Goal: Information Seeking & Learning: Check status

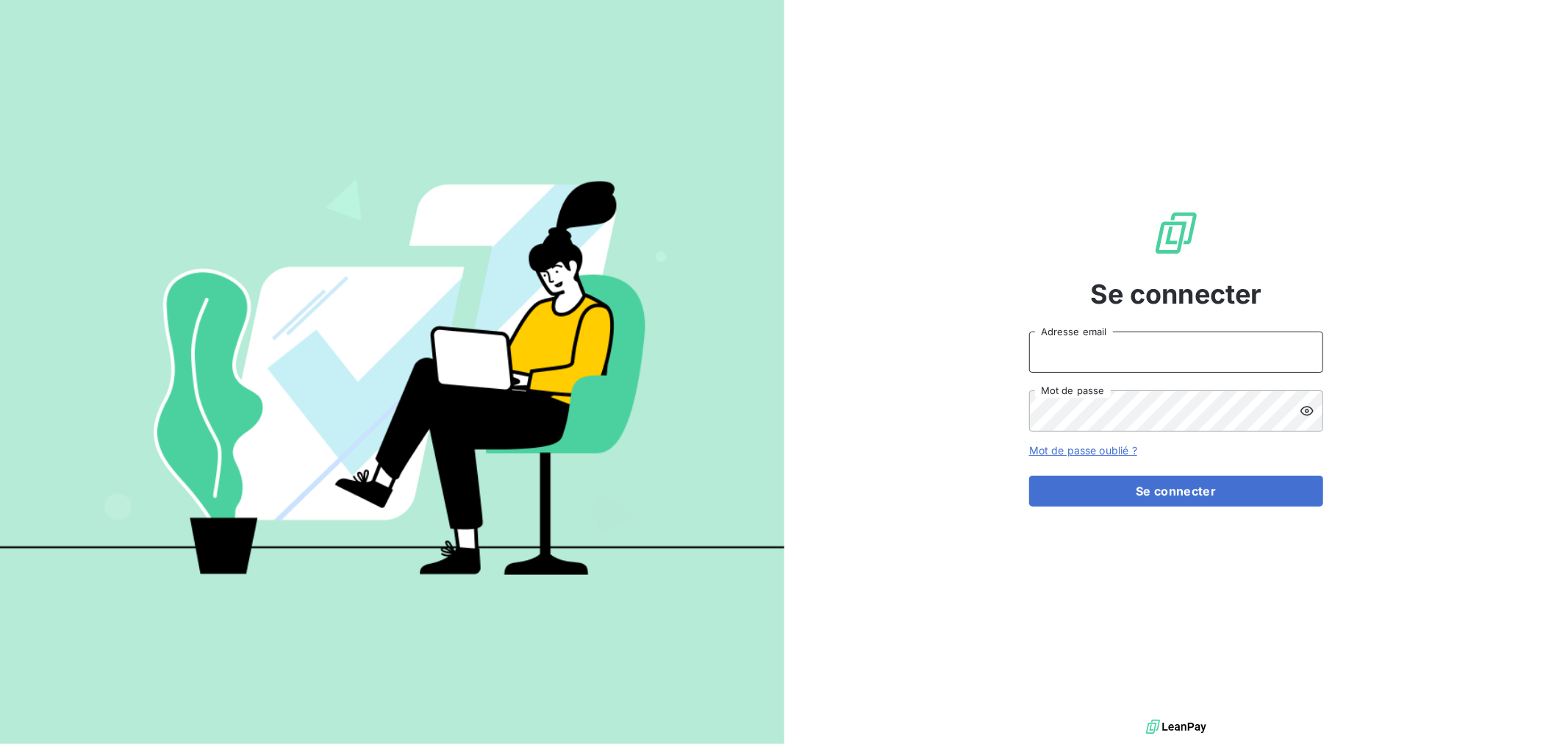
click at [1066, 355] on input "Adresse email" at bounding box center [1176, 352] width 294 height 41
type input "slamy@groupe-ovalt.com"
click at [1029, 475] on button "Se connecter" at bounding box center [1176, 491] width 294 height 31
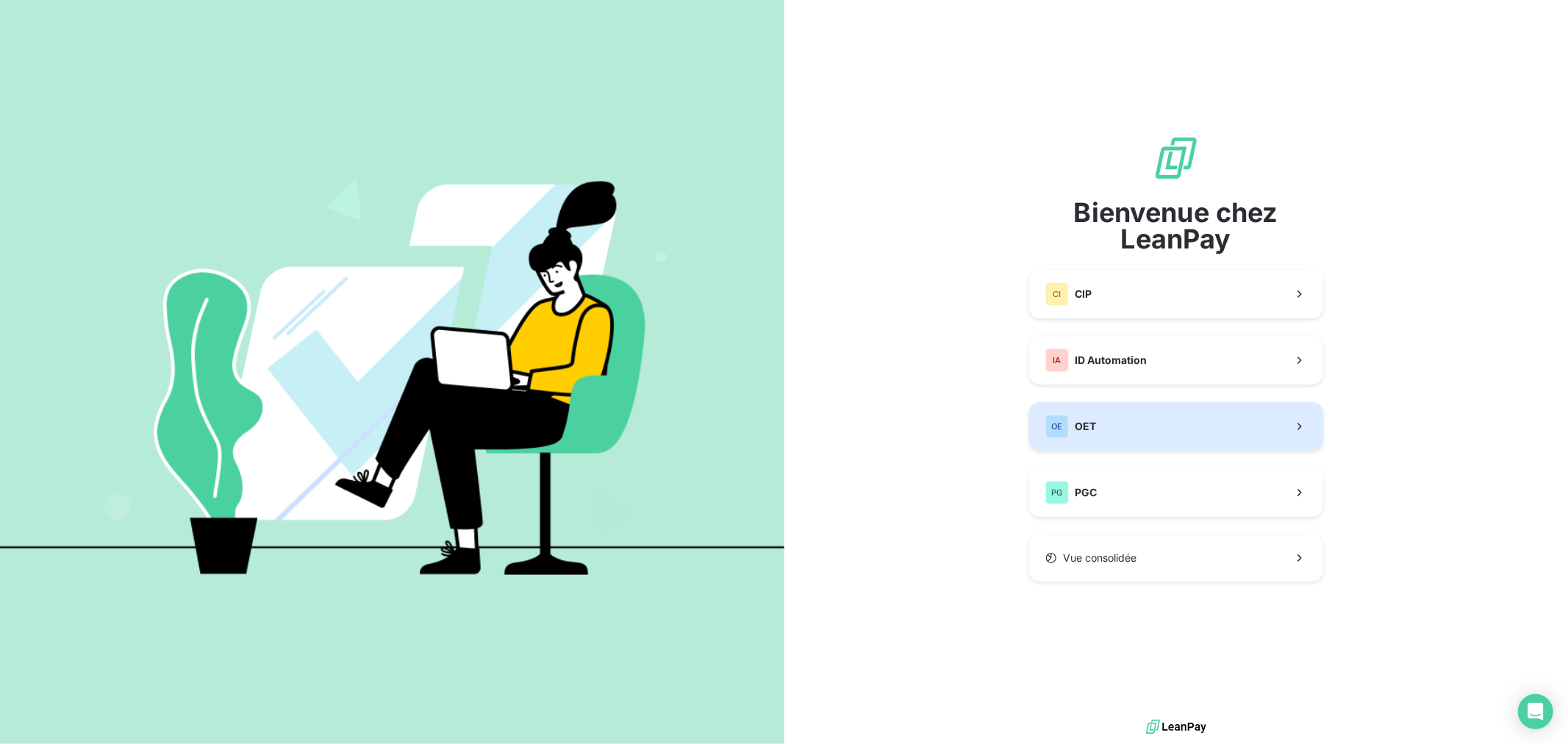
click at [1143, 422] on button "OE OET" at bounding box center [1176, 426] width 294 height 49
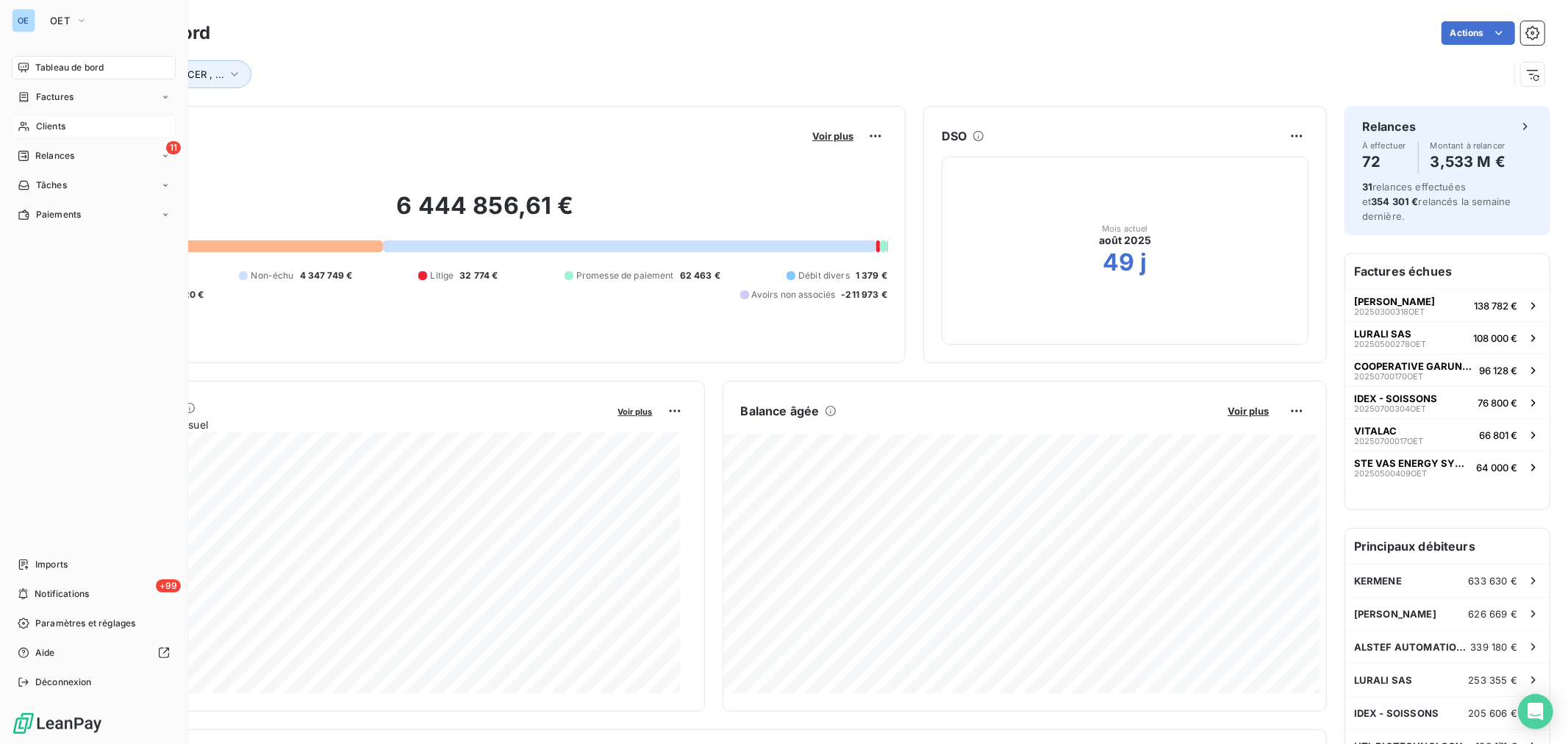
click at [36, 128] on span "Clients" at bounding box center [51, 126] width 29 height 13
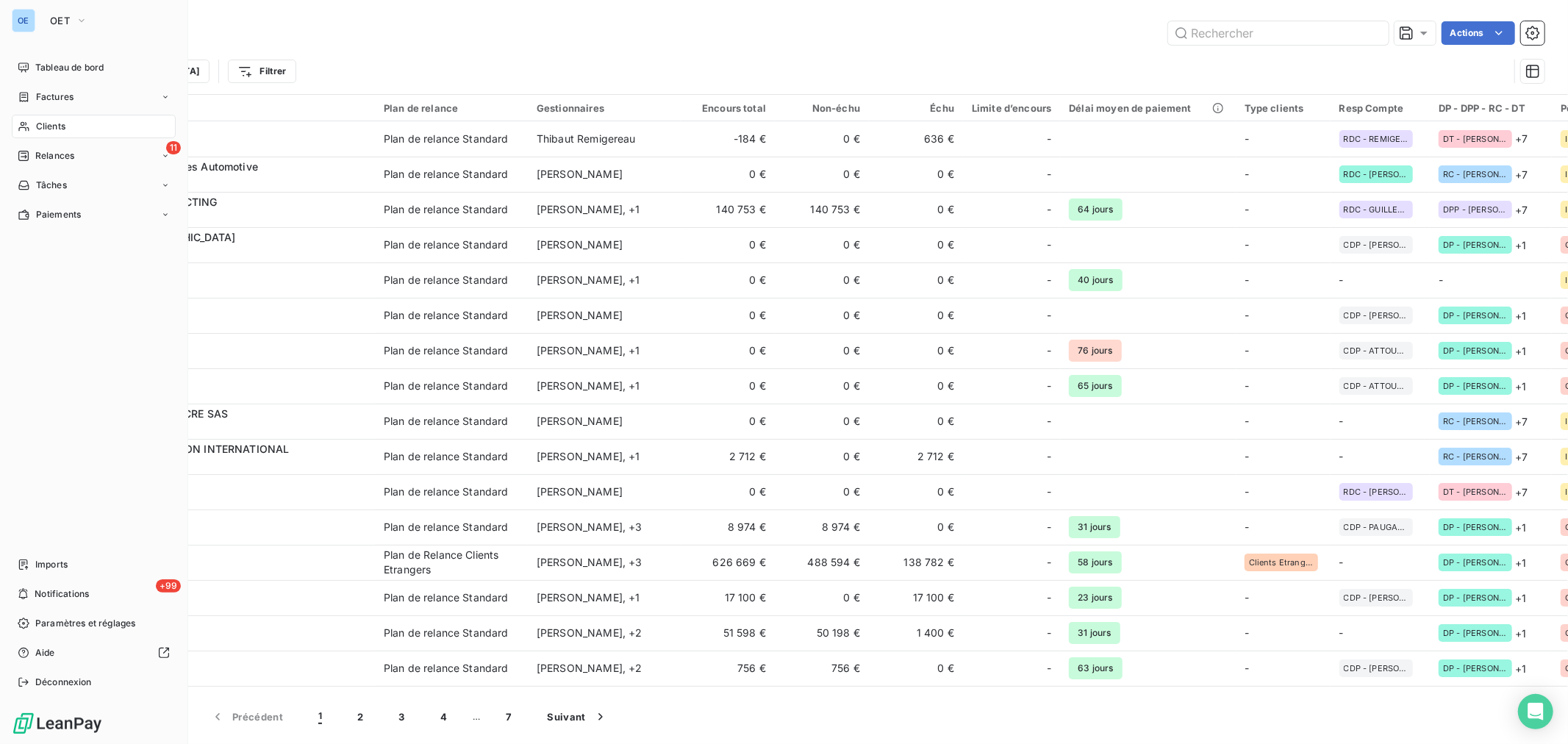
click at [41, 22] on button "OET" at bounding box center [69, 20] width 55 height 23
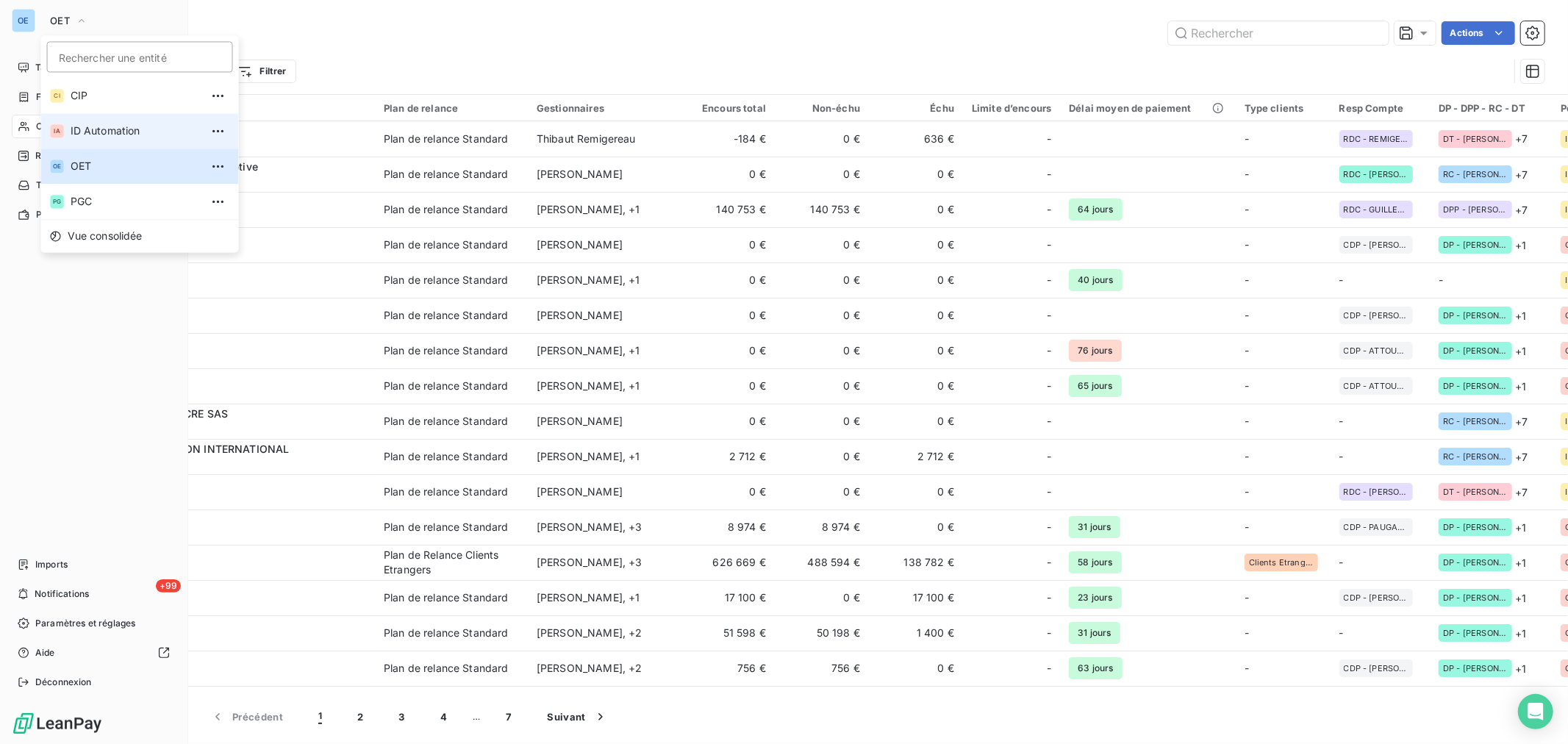
click at [122, 134] on span "ID Automation" at bounding box center [135, 130] width 130 height 15
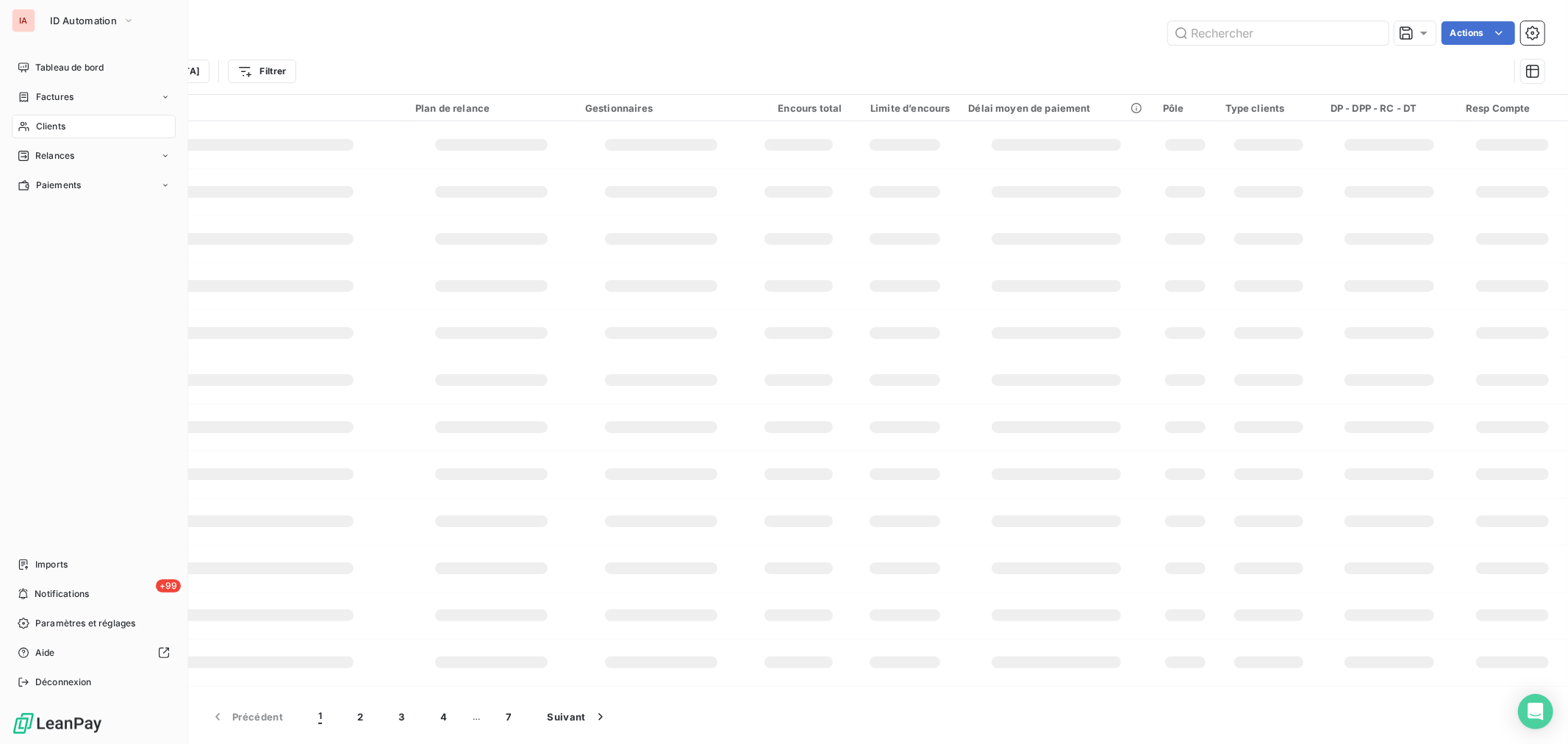
type input "bre"
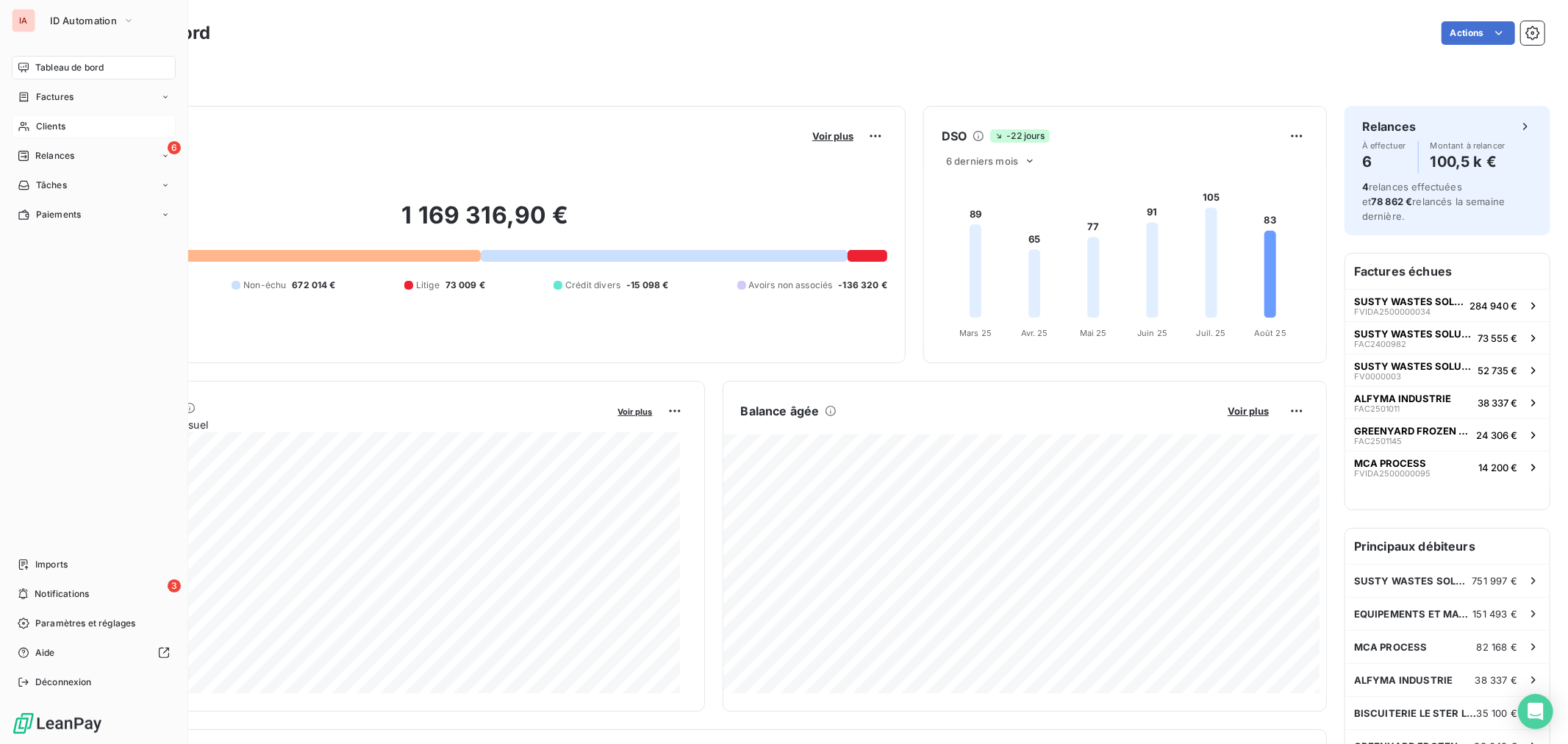
click at [25, 121] on icon at bounding box center [24, 127] width 13 height 12
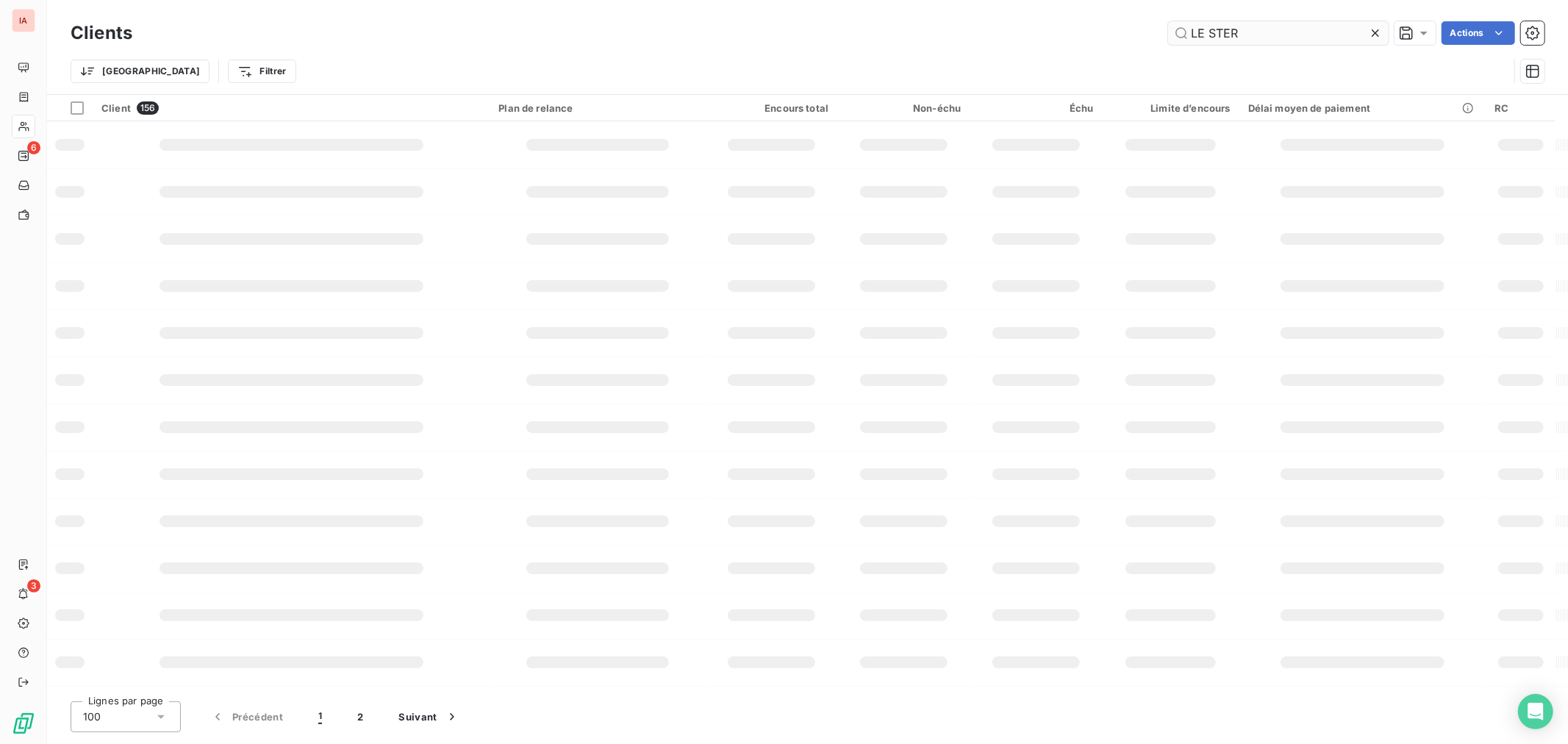
type input "LE STER"
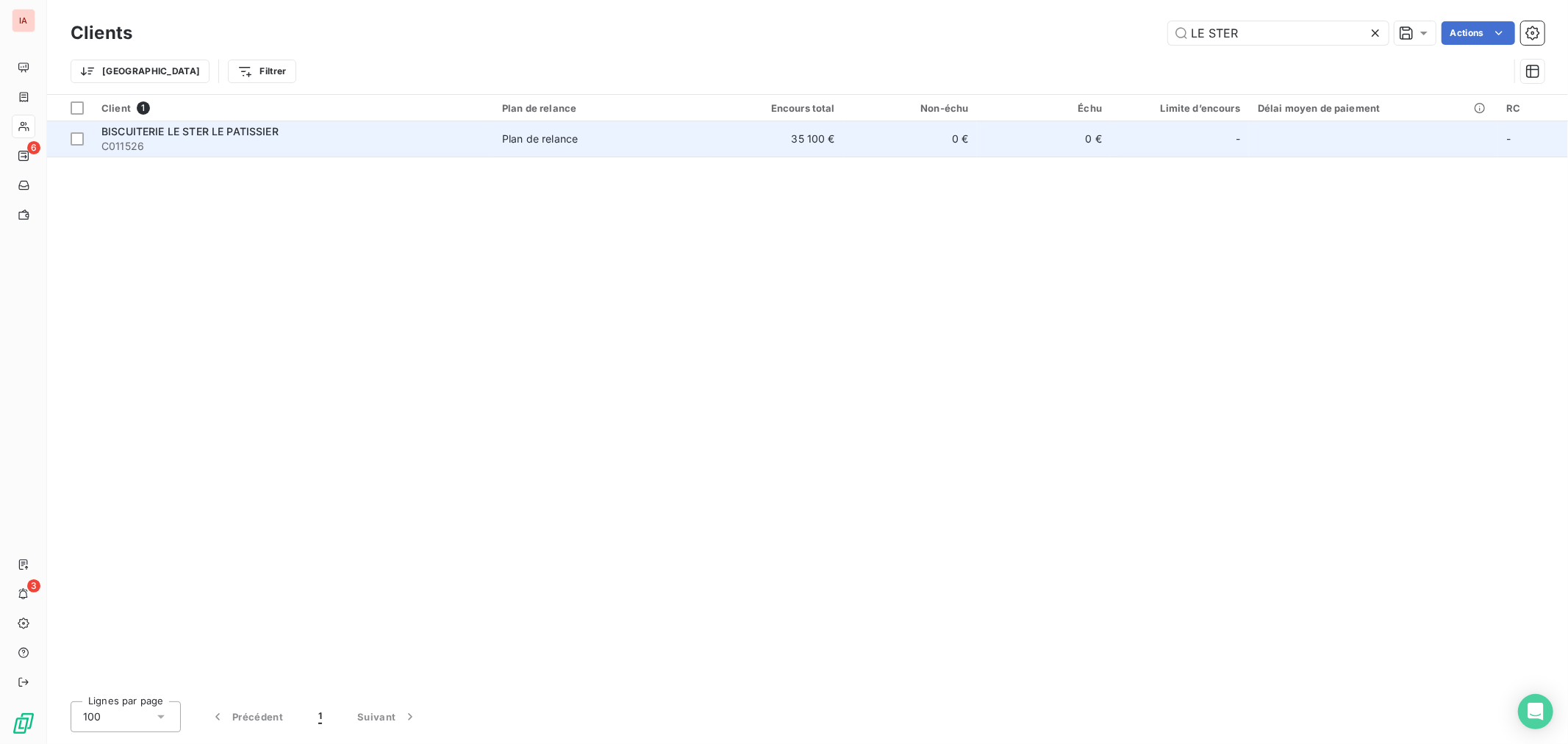
click at [643, 138] on span "Plan de relance" at bounding box center [601, 139] width 200 height 15
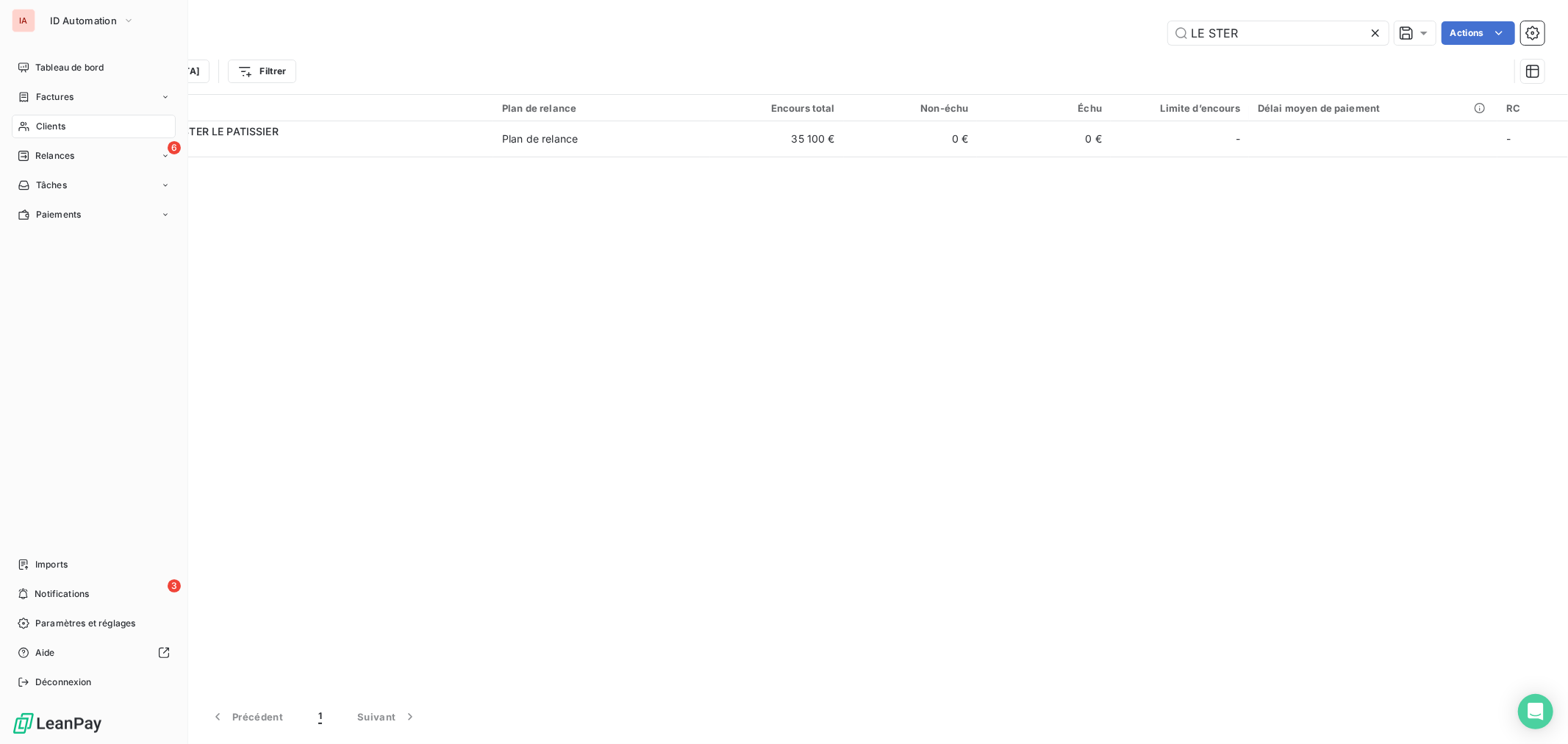
click at [30, 126] on div "Clients" at bounding box center [93, 126] width 164 height 23
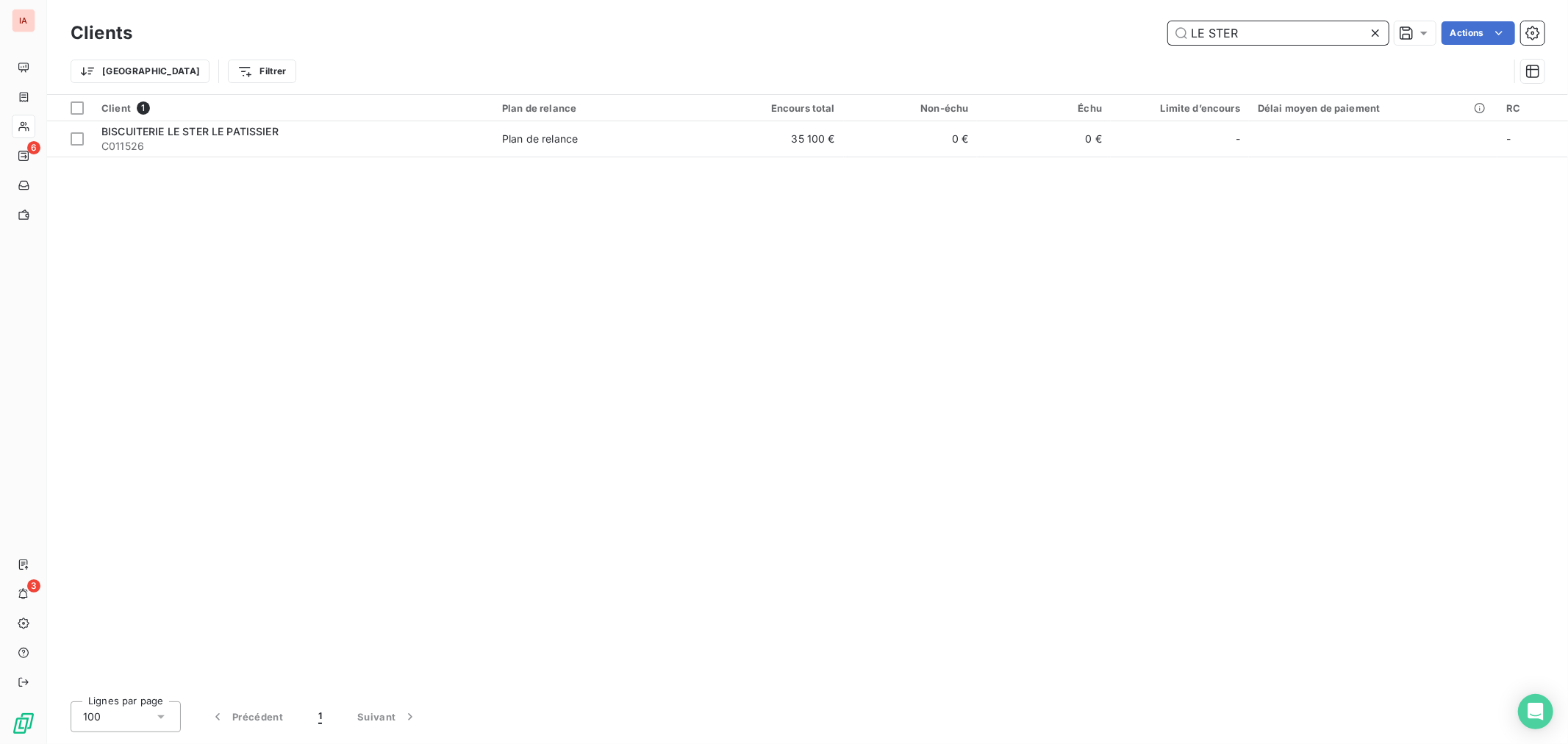
drag, startPoint x: 1243, startPoint y: 33, endPoint x: 978, endPoint y: 18, distance: 265.4
click at [1030, 27] on div "LE STER Actions" at bounding box center [847, 33] width 1394 height 23
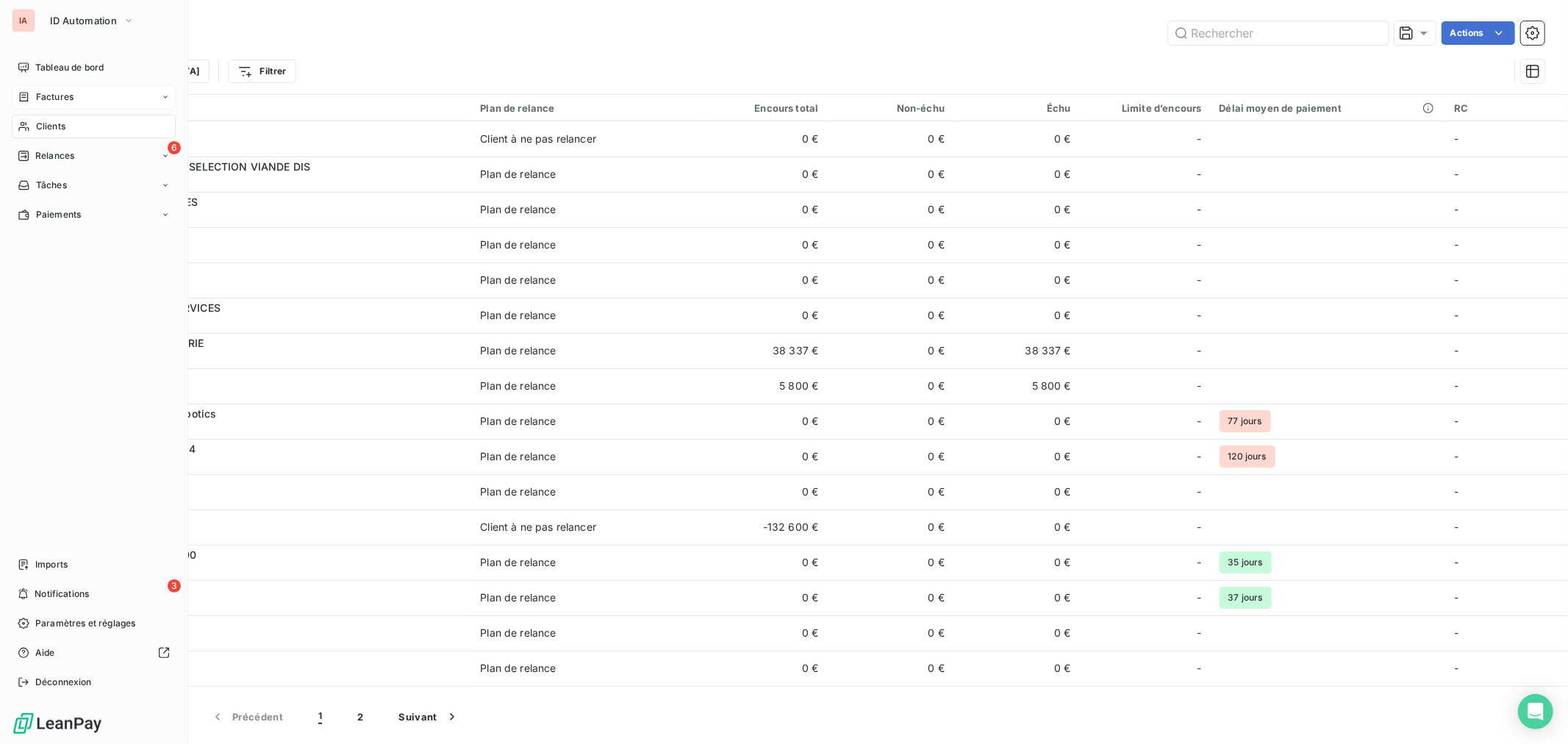
click at [54, 99] on span "Factures" at bounding box center [55, 97] width 38 height 13
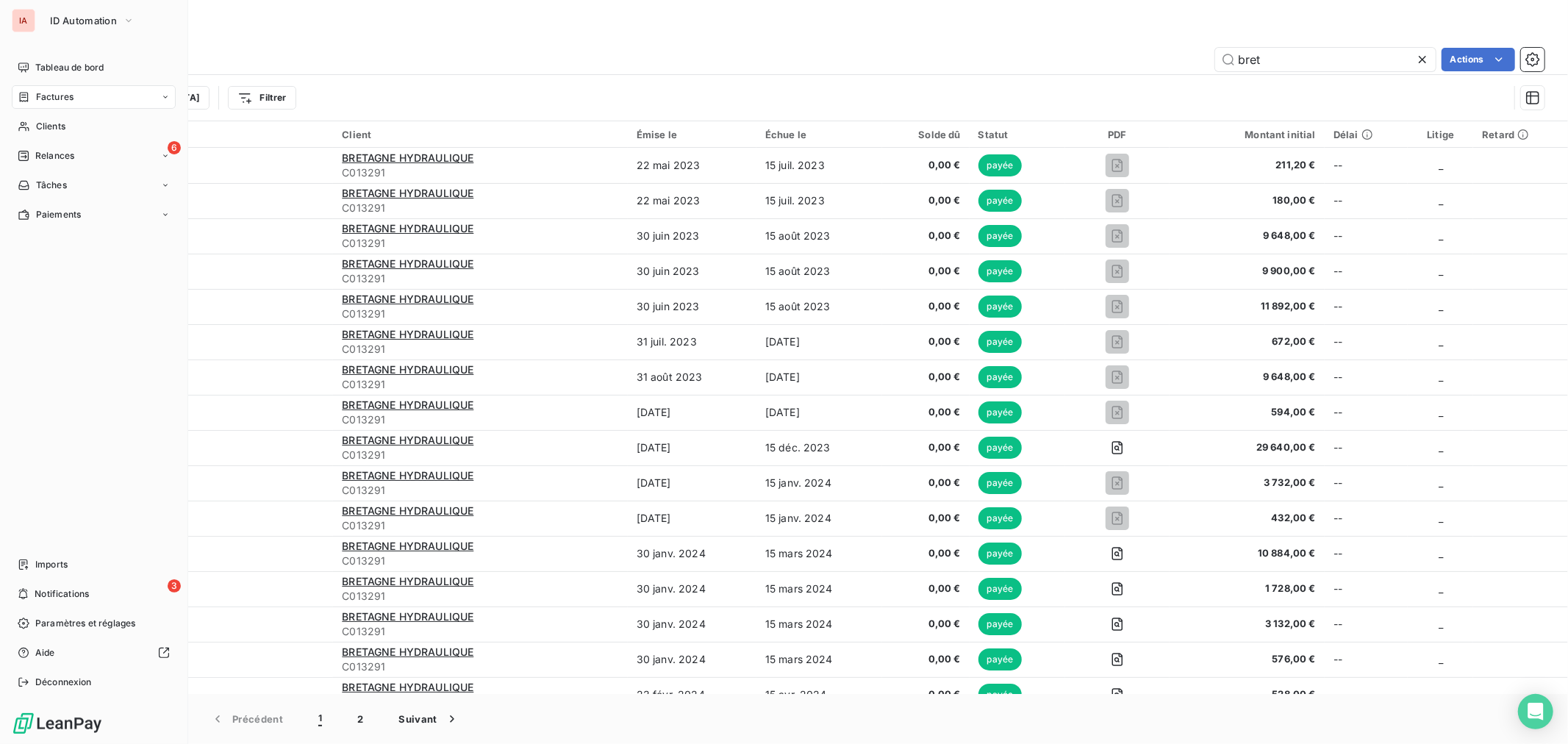
click at [28, 129] on icon at bounding box center [23, 126] width 10 height 9
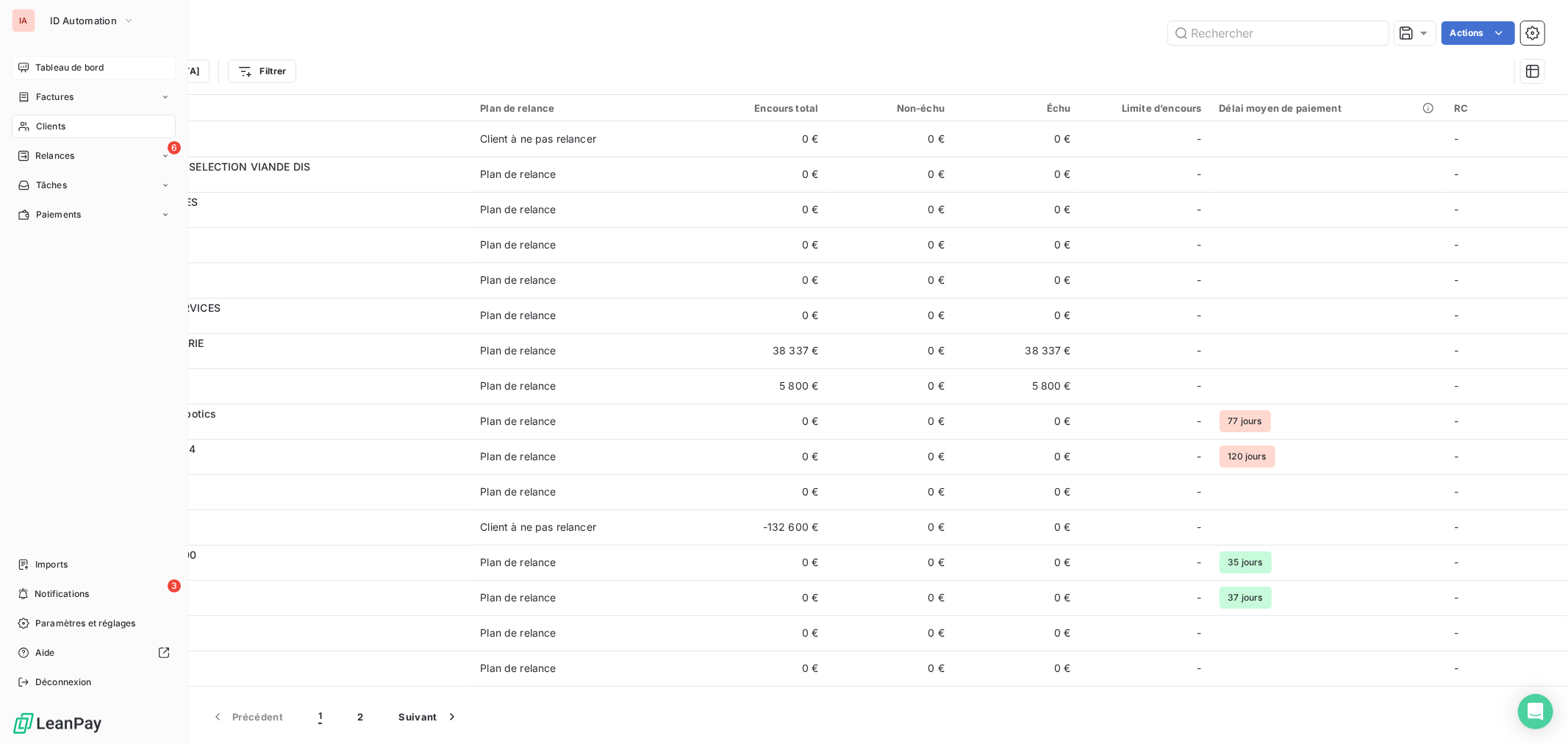
click at [115, 62] on div "Tableau de bord" at bounding box center [93, 67] width 164 height 23
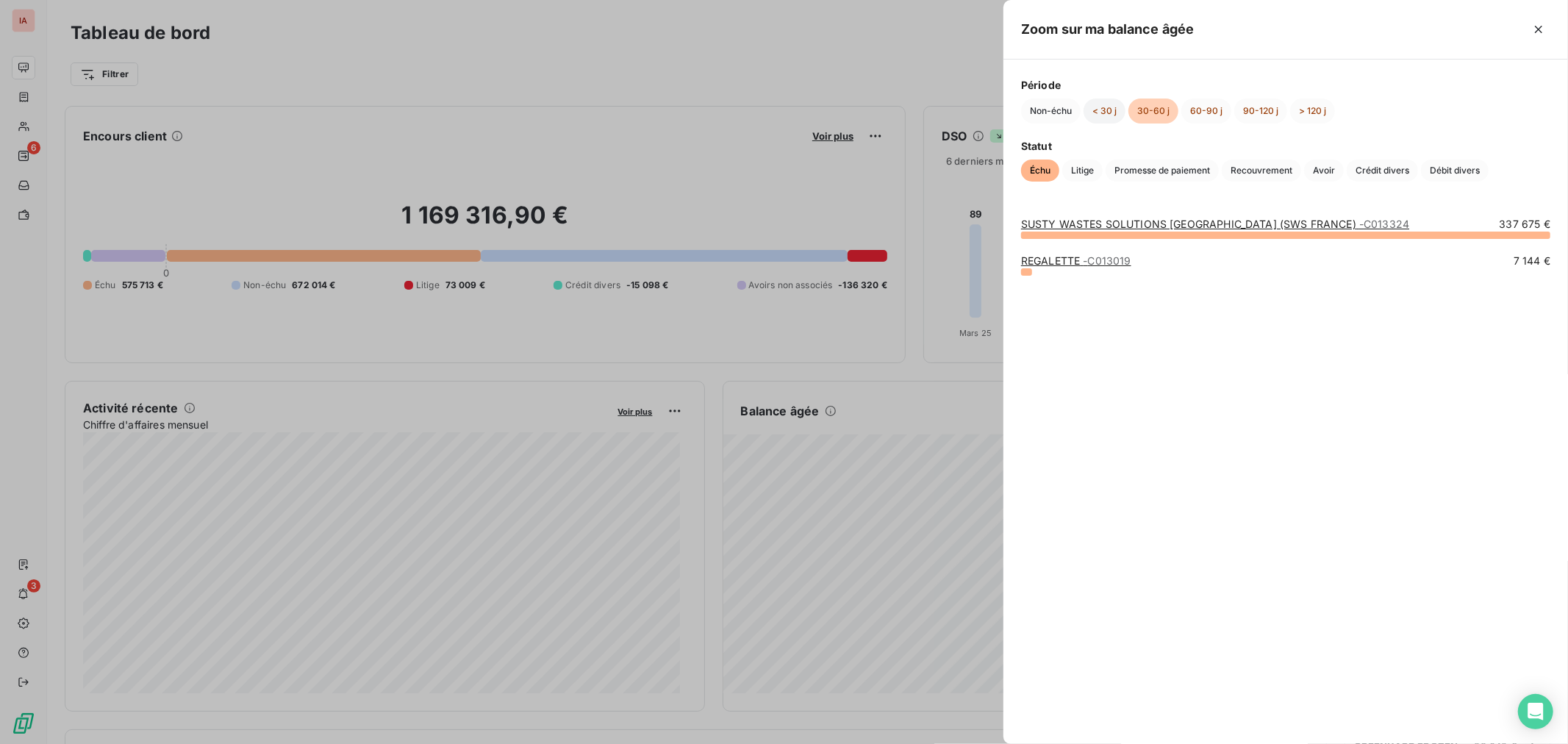
click at [1106, 117] on button "< 30 j" at bounding box center [1104, 110] width 42 height 25
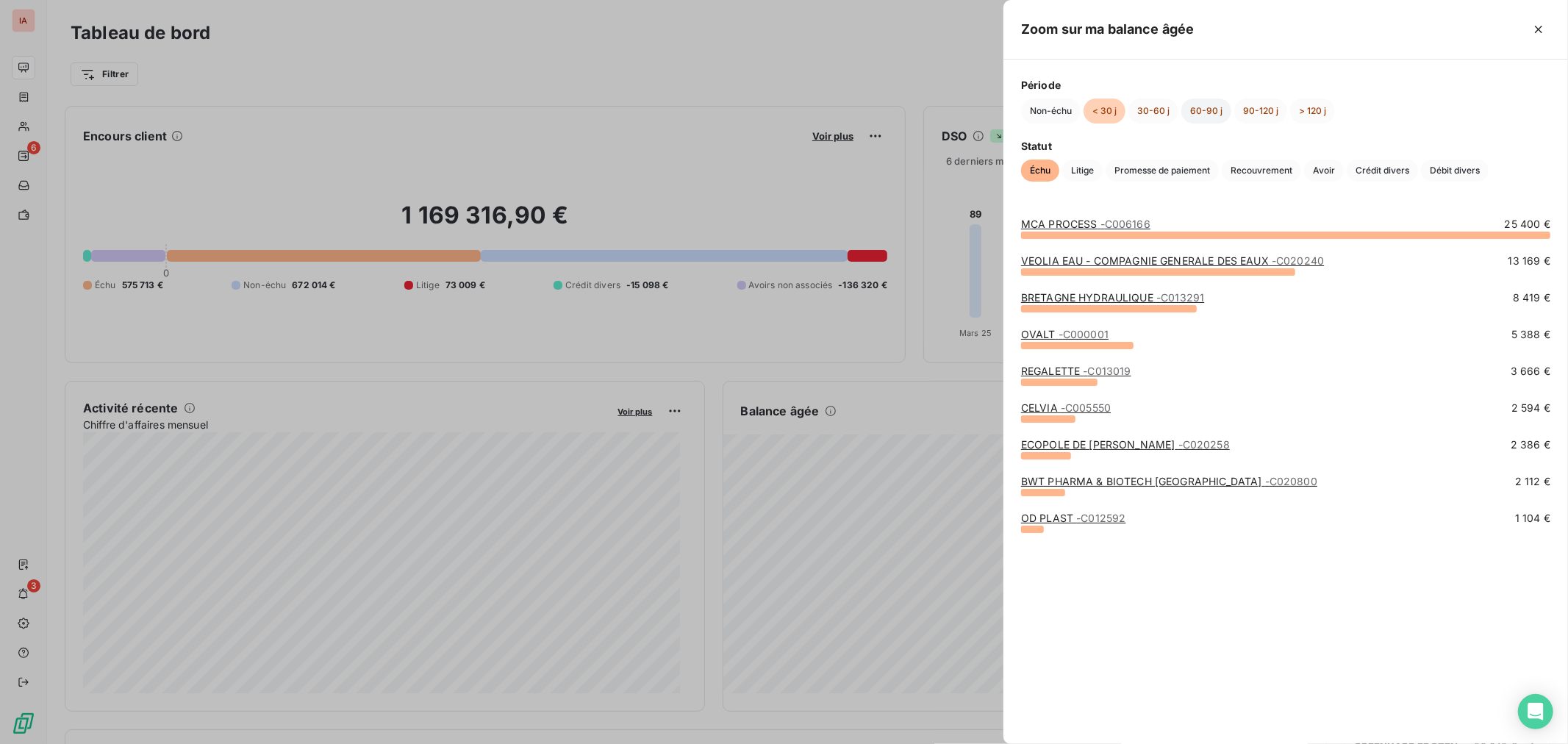
click at [1216, 119] on button "60-90 j" at bounding box center [1206, 110] width 50 height 25
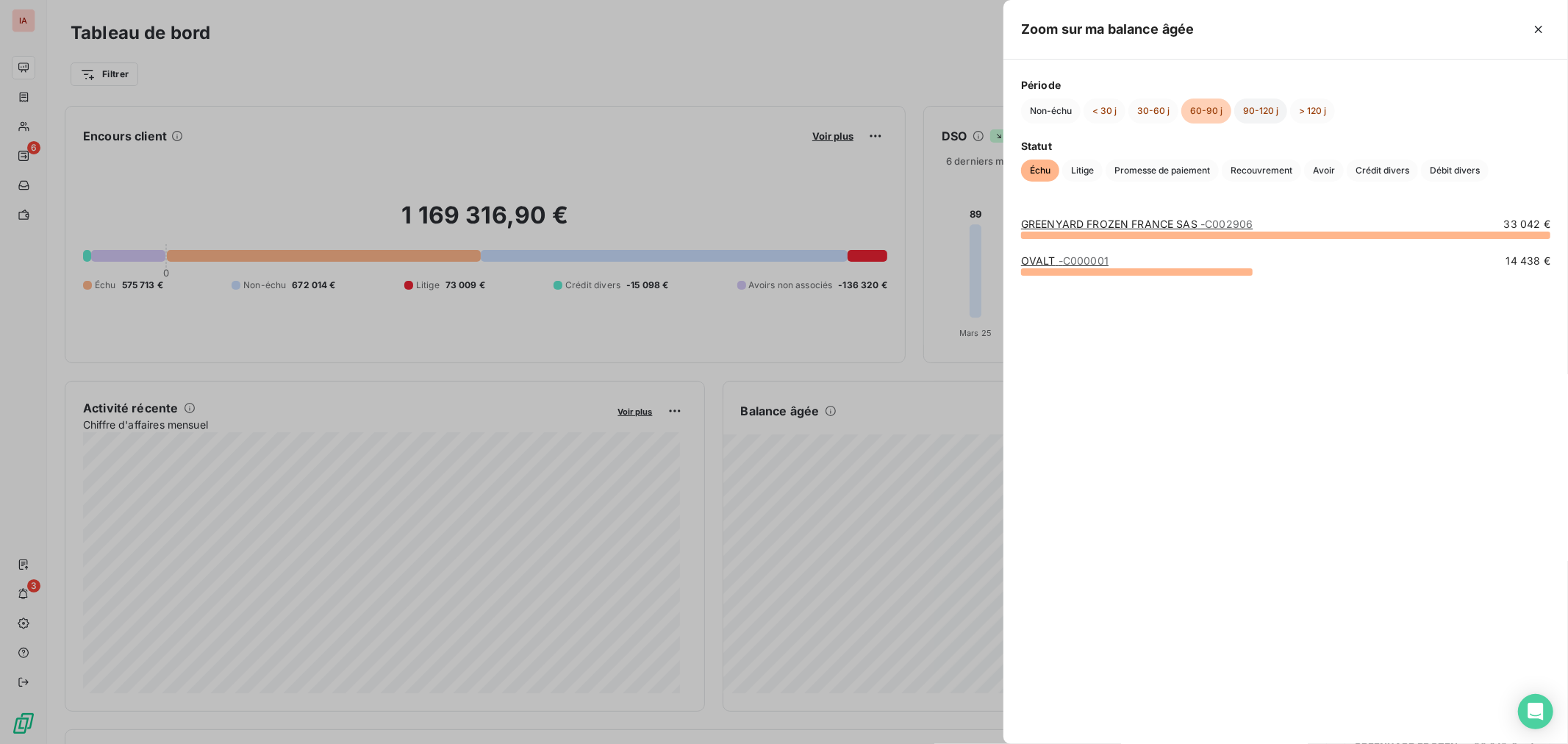
click at [1267, 113] on button "90-120 j" at bounding box center [1261, 110] width 53 height 25
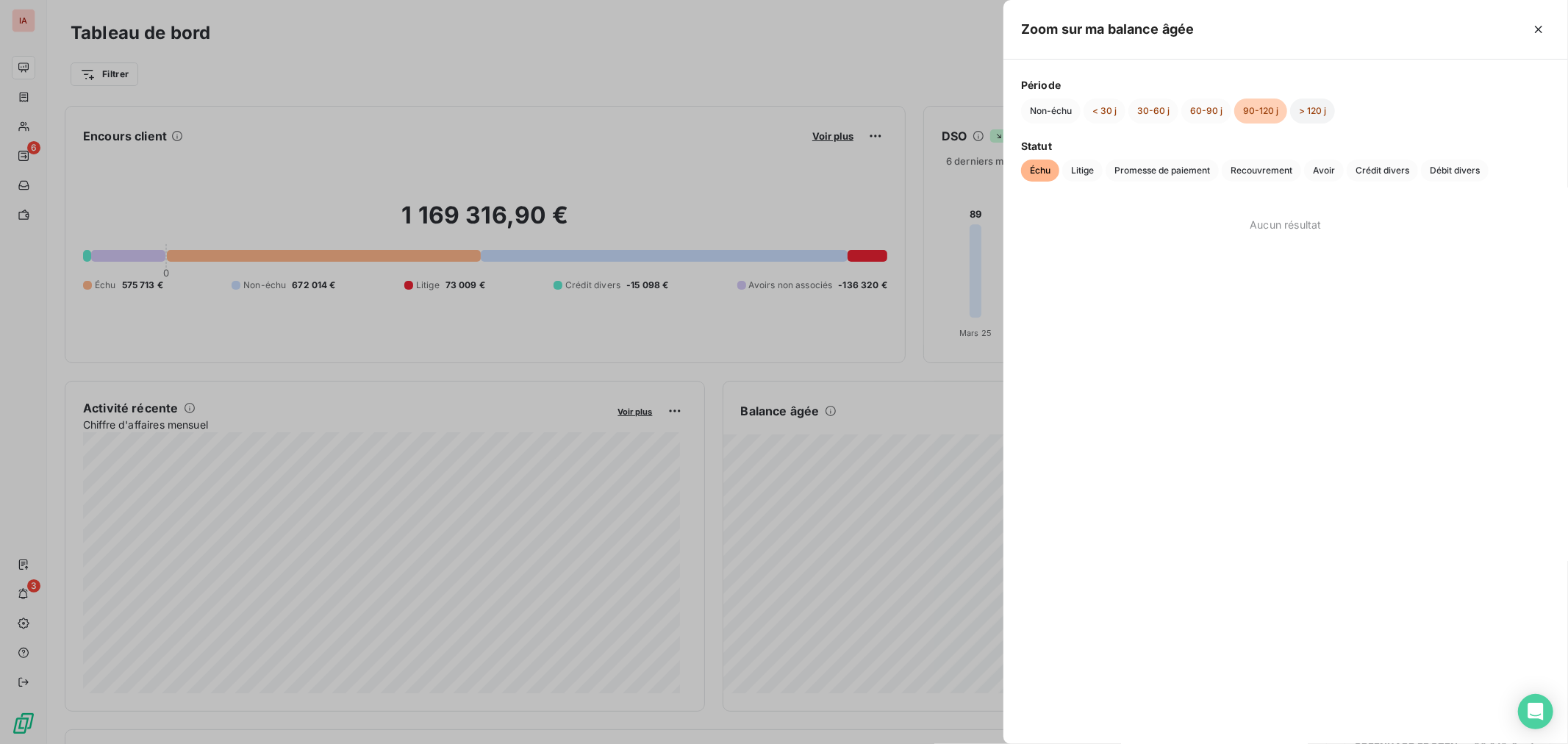
click at [1305, 111] on button "> 120 j" at bounding box center [1312, 110] width 45 height 25
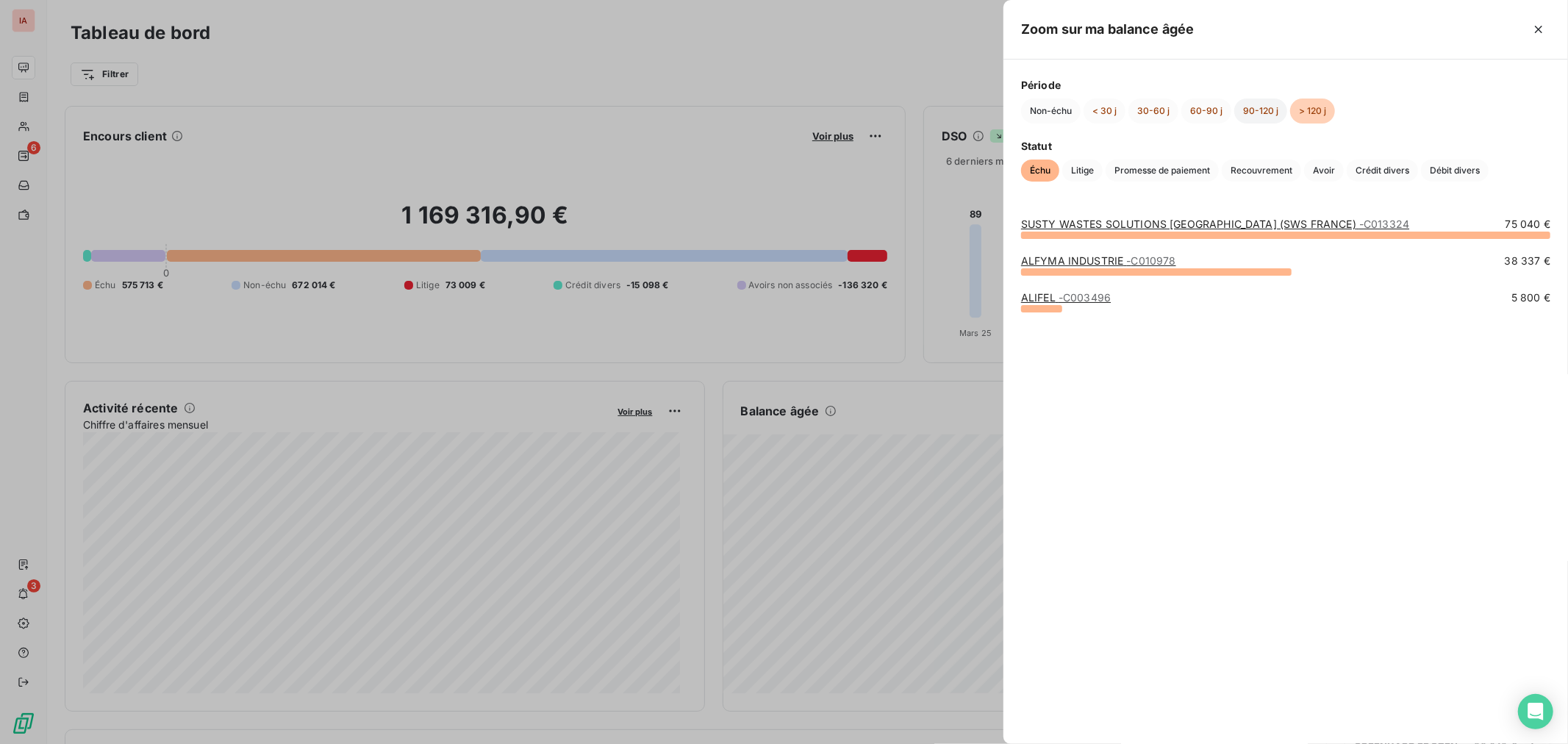
click at [1265, 114] on button "90-120 j" at bounding box center [1261, 110] width 53 height 25
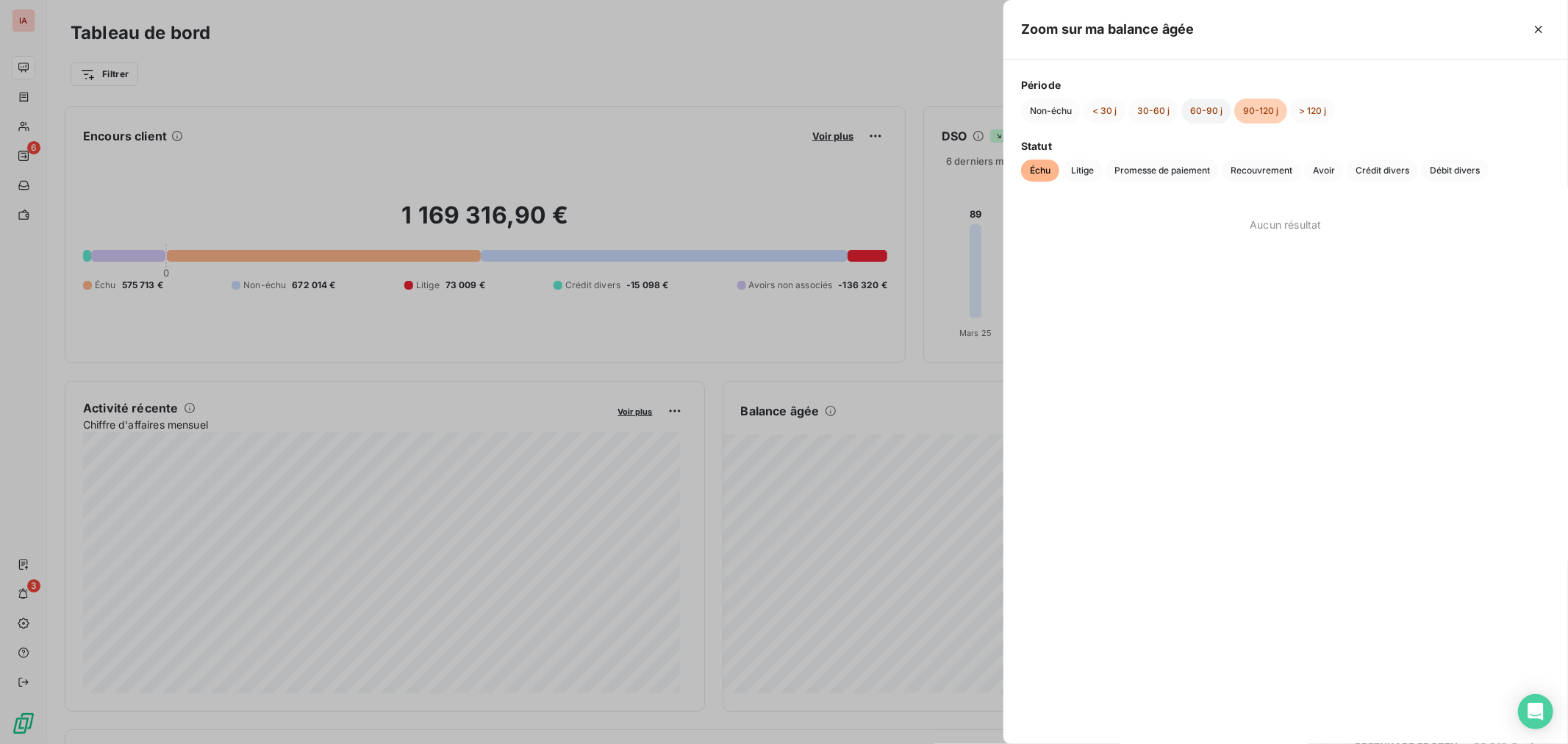
click at [1192, 111] on button "60-90 j" at bounding box center [1206, 110] width 50 height 25
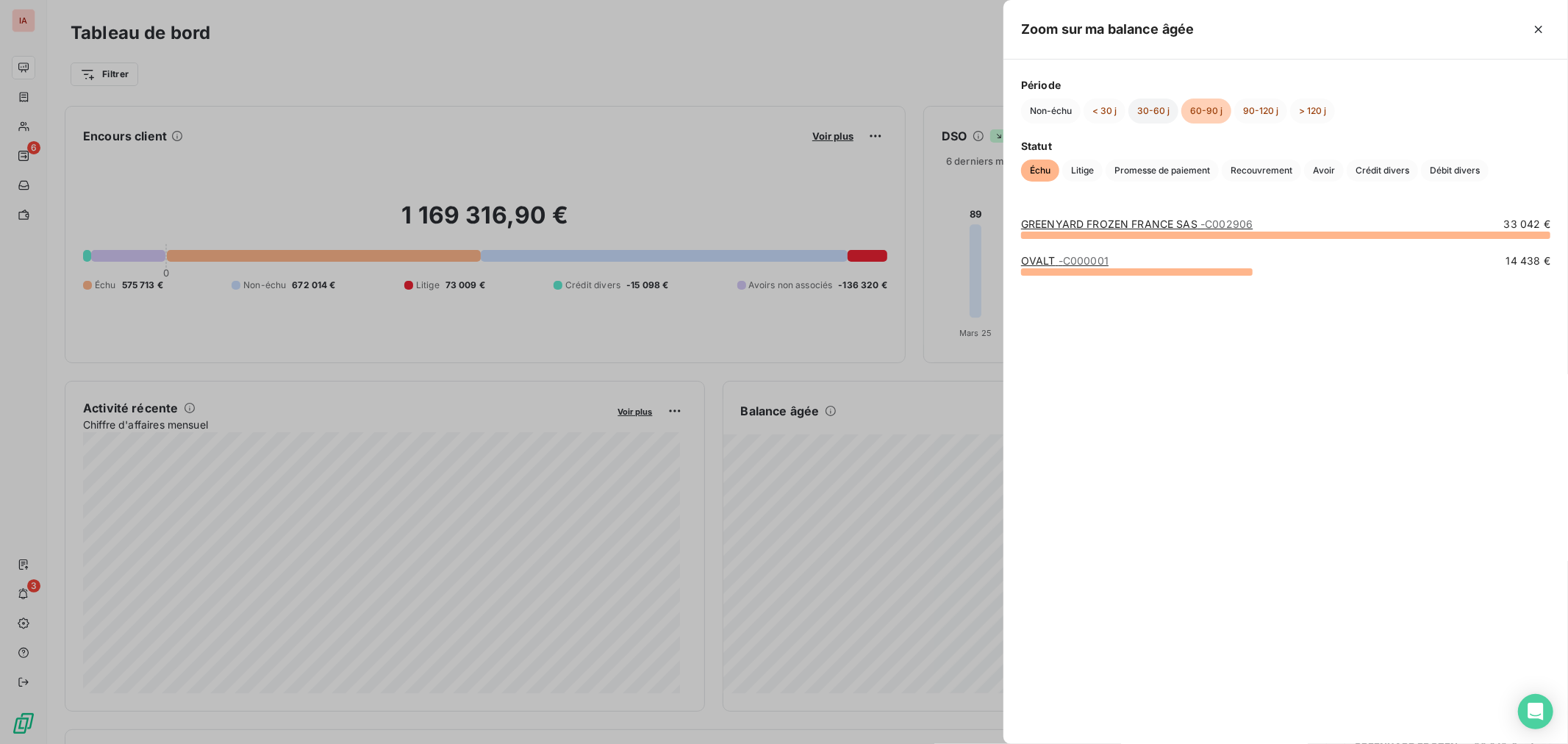
click at [1154, 113] on button "30-60 j" at bounding box center [1154, 110] width 50 height 25
click at [1099, 117] on button "< 30 j" at bounding box center [1104, 110] width 42 height 25
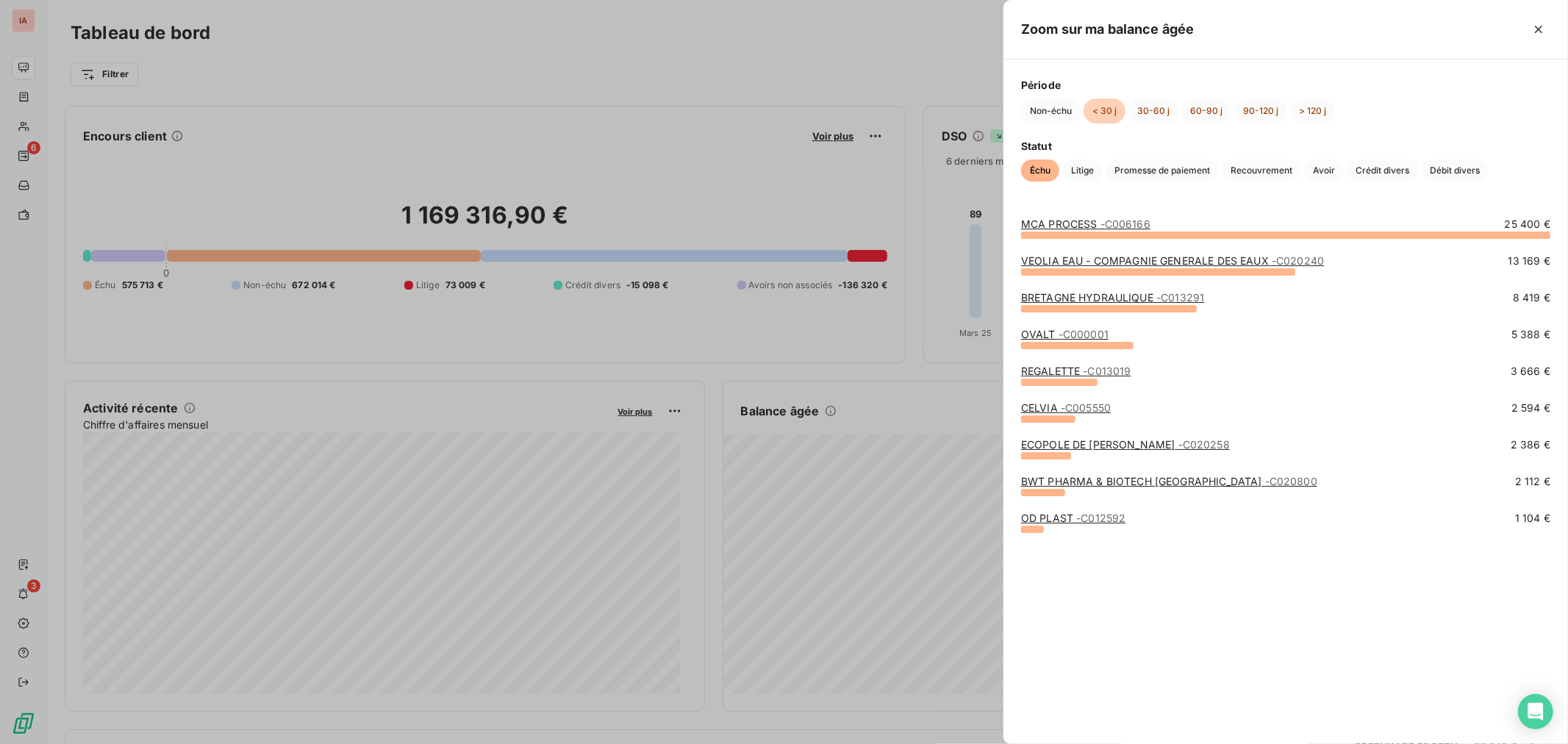
click at [420, 177] on div at bounding box center [784, 372] width 1568 height 744
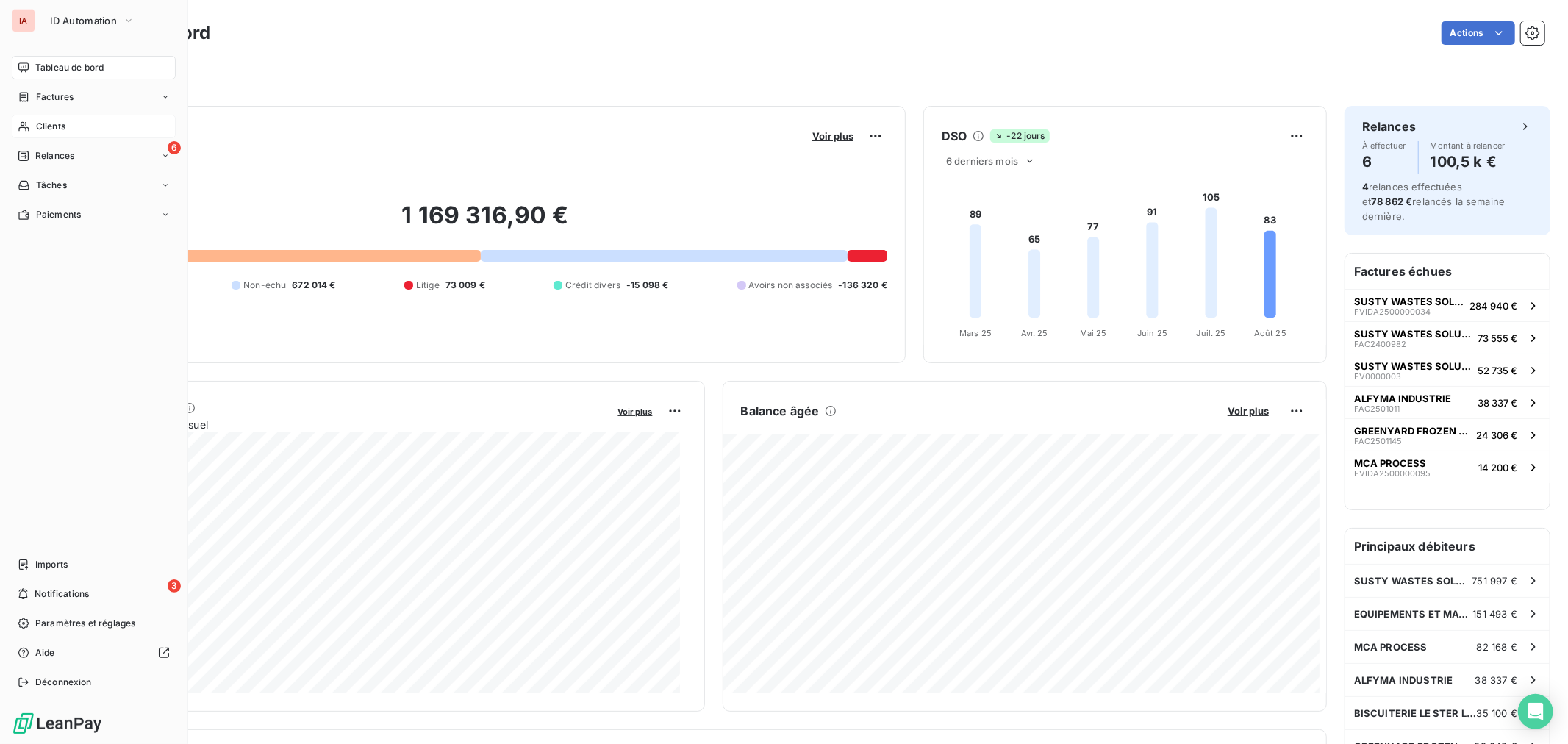
click at [38, 116] on div "Clients" at bounding box center [93, 126] width 164 height 23
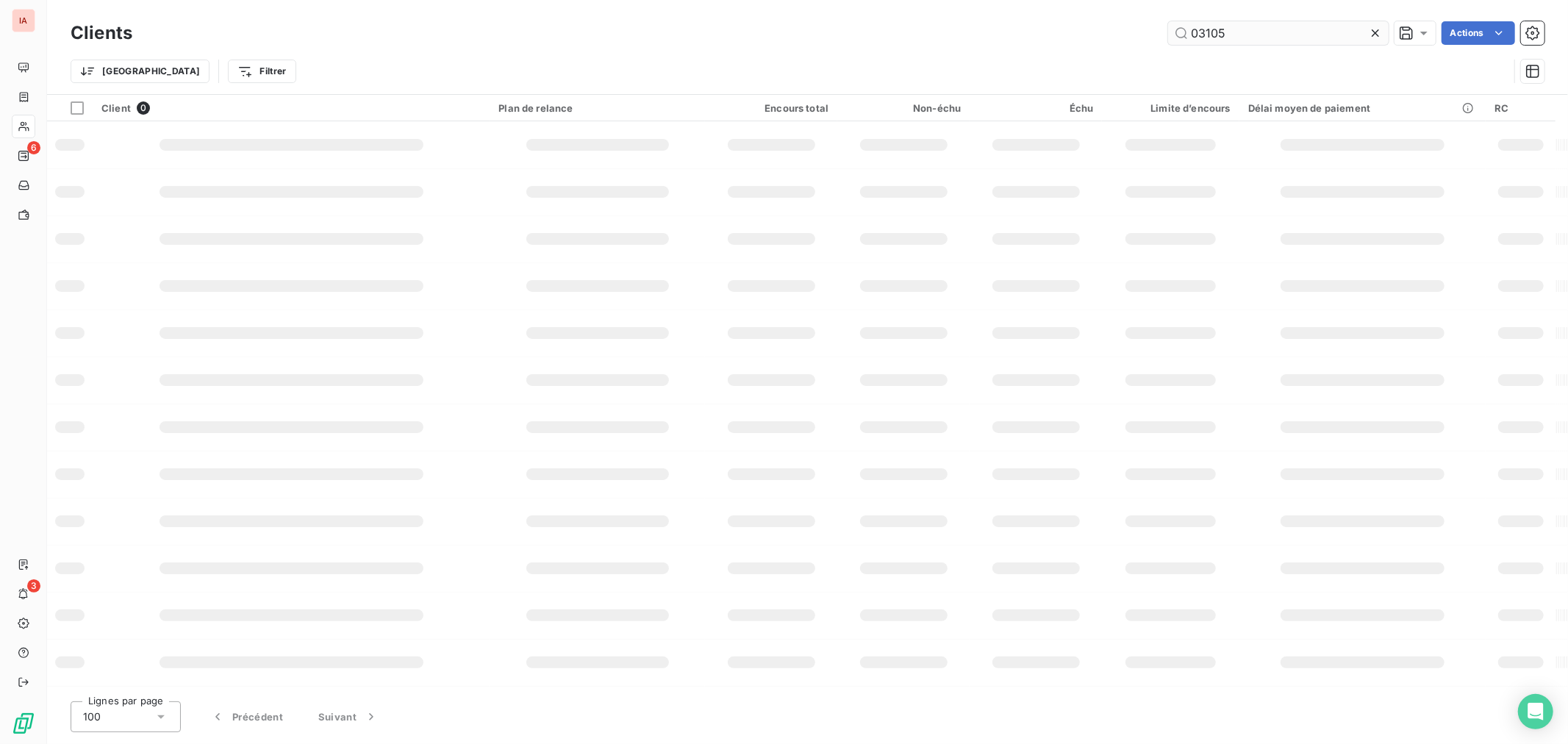
type input "031050"
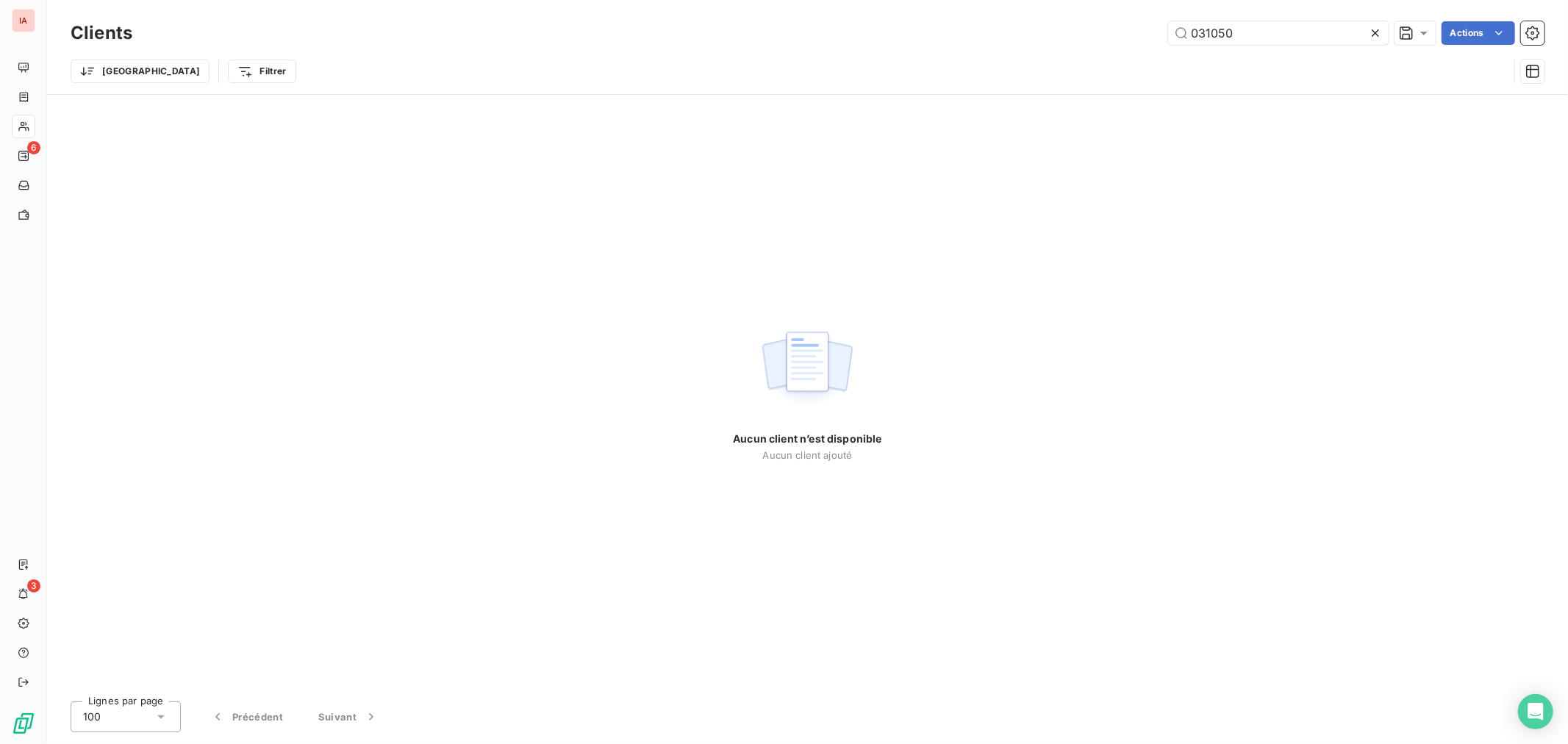
drag, startPoint x: 1275, startPoint y: 34, endPoint x: 1105, endPoint y: 35, distance: 170.0
click at [1118, 37] on div "031050 Actions" at bounding box center [847, 33] width 1394 height 23
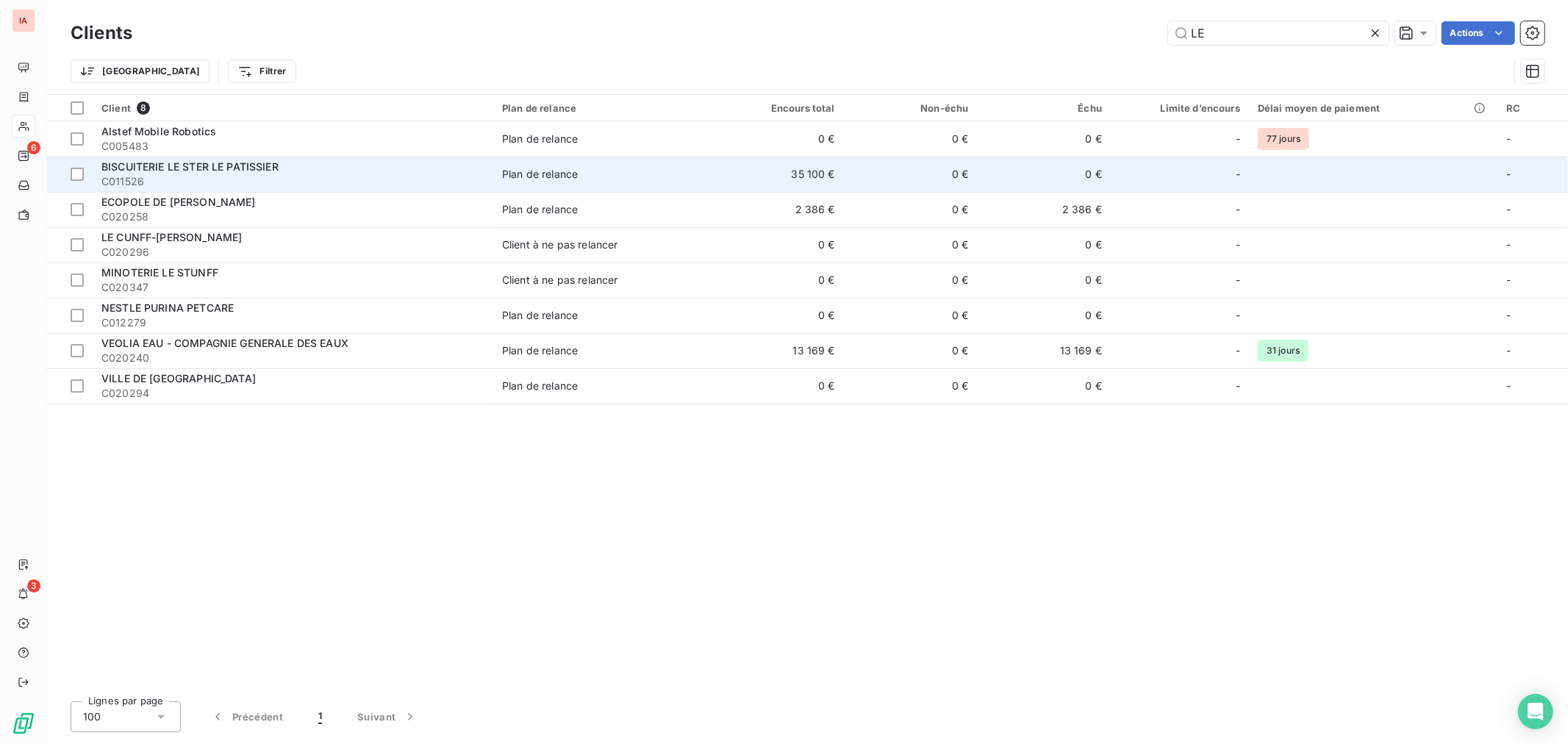
type input "LE"
click at [321, 184] on span "C011526" at bounding box center [292, 181] width 383 height 15
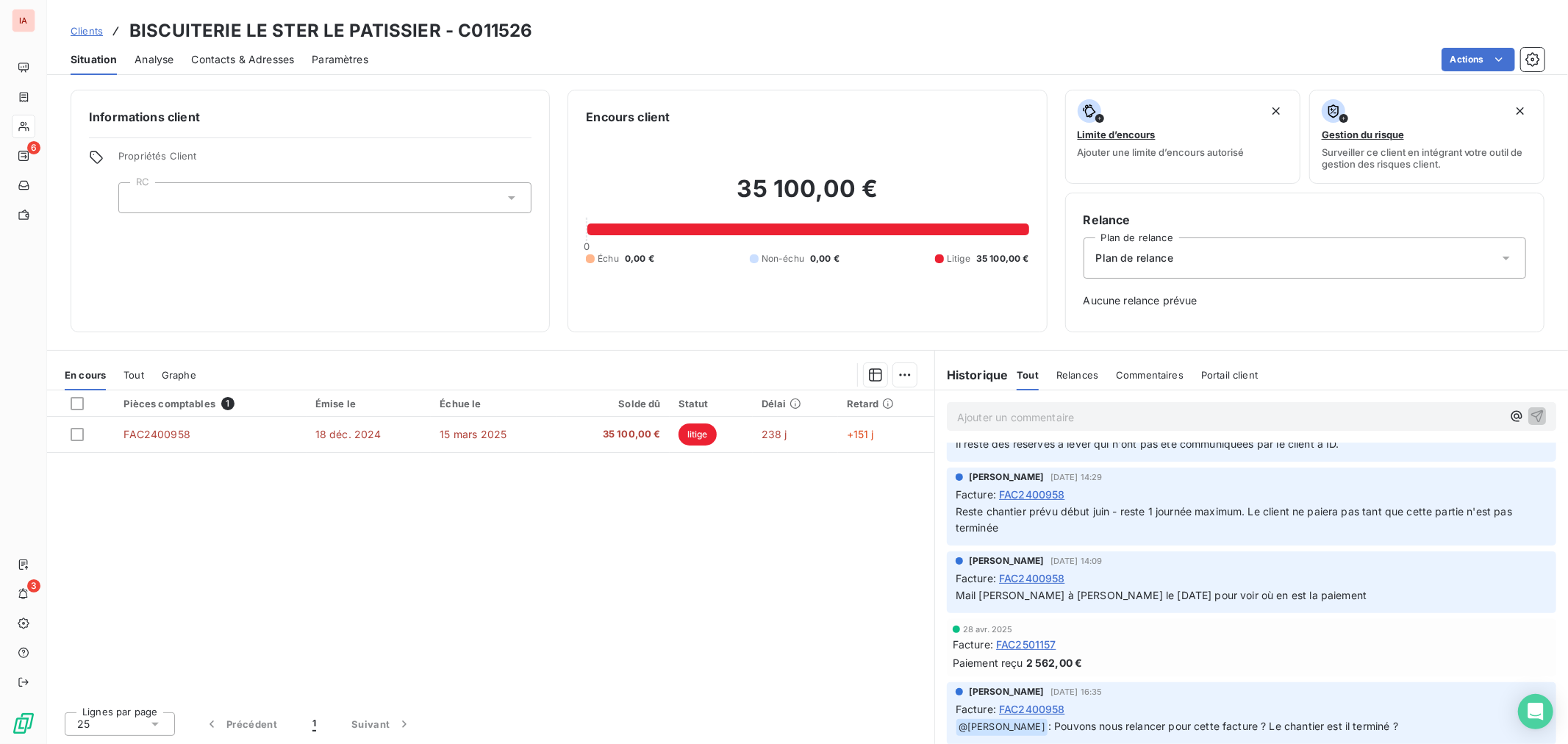
scroll to position [326, 0]
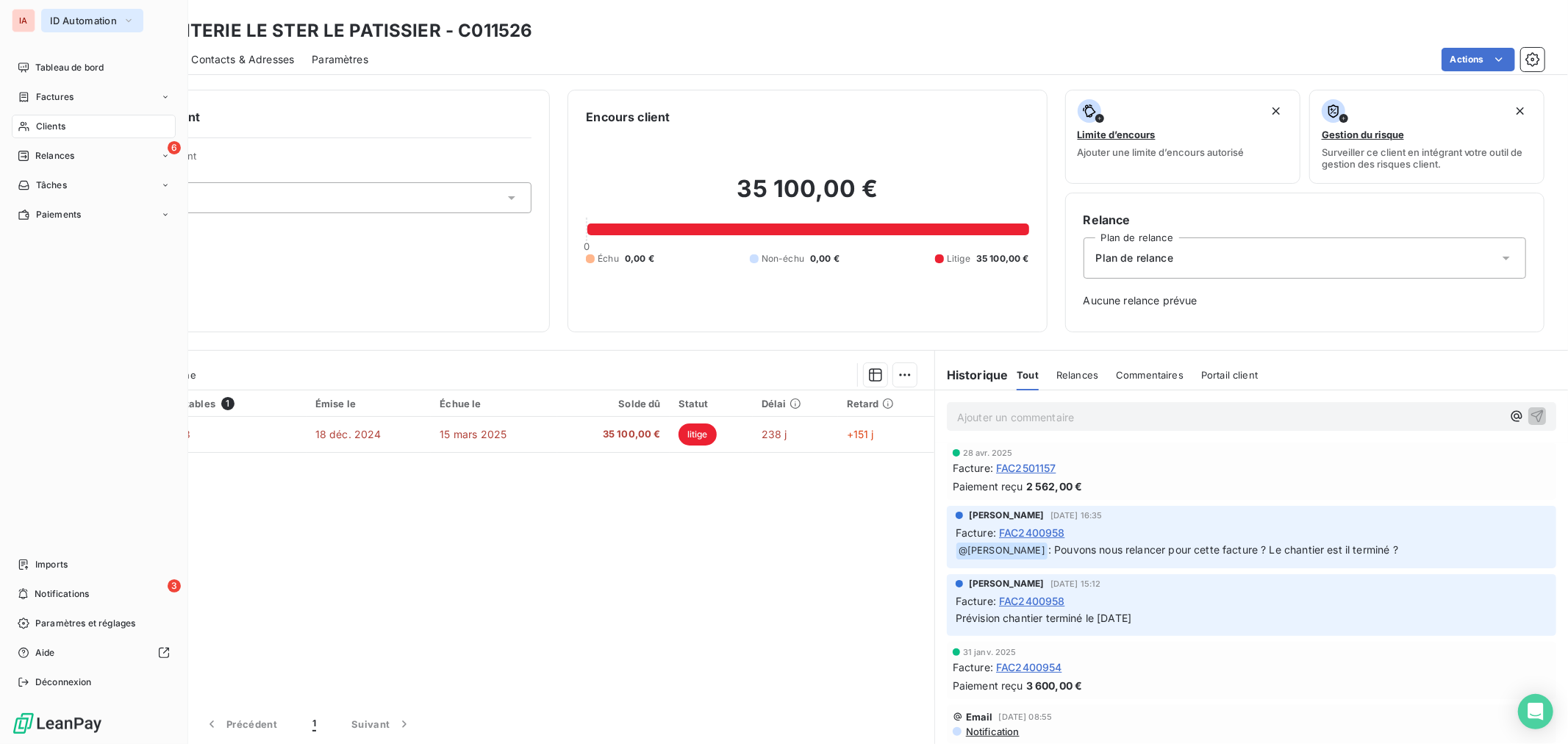
drag, startPoint x: 44, startPoint y: 16, endPoint x: 50, endPoint y: 22, distance: 8.5
click at [44, 16] on button "ID Automation" at bounding box center [92, 20] width 102 height 23
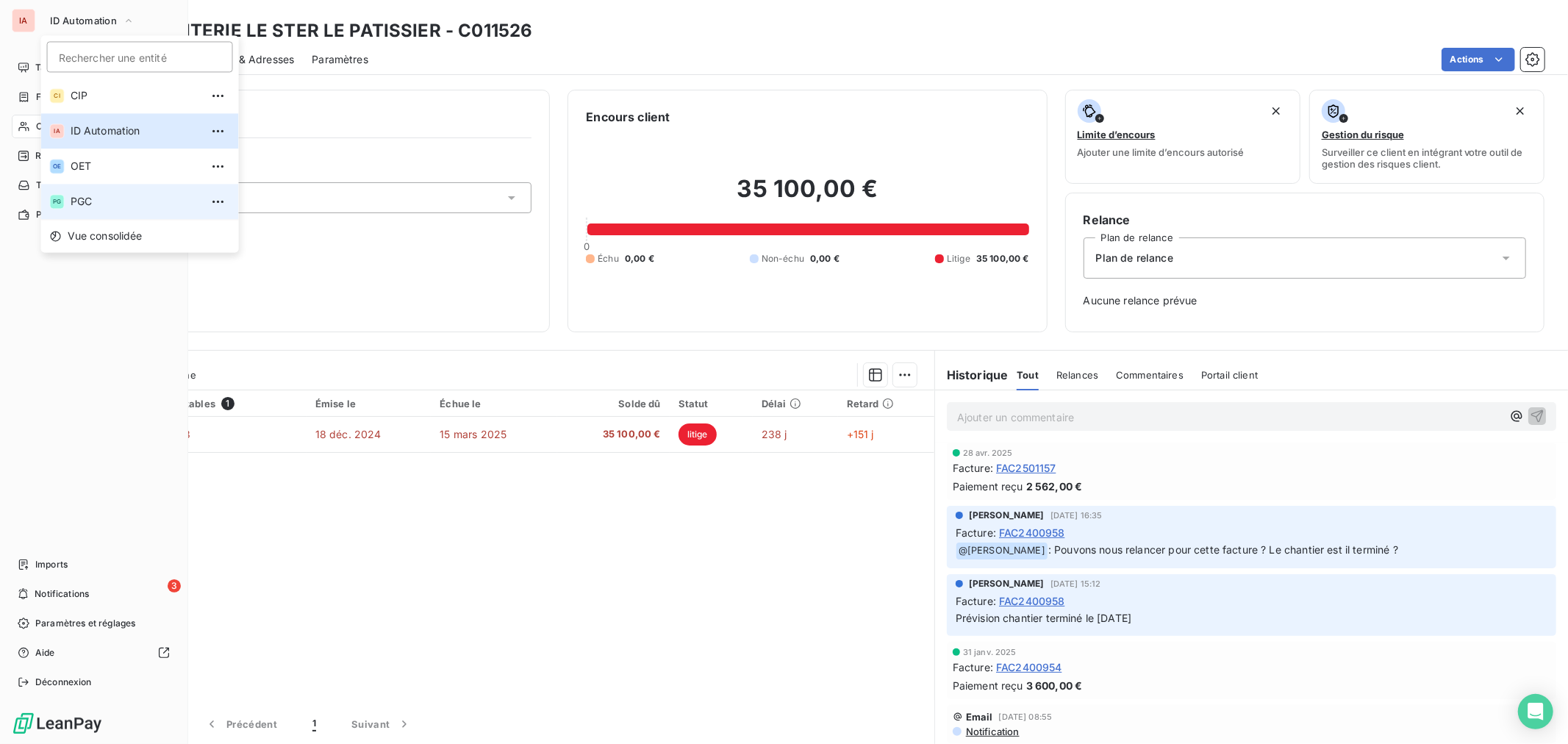
click at [91, 195] on span "PGC" at bounding box center [135, 201] width 130 height 15
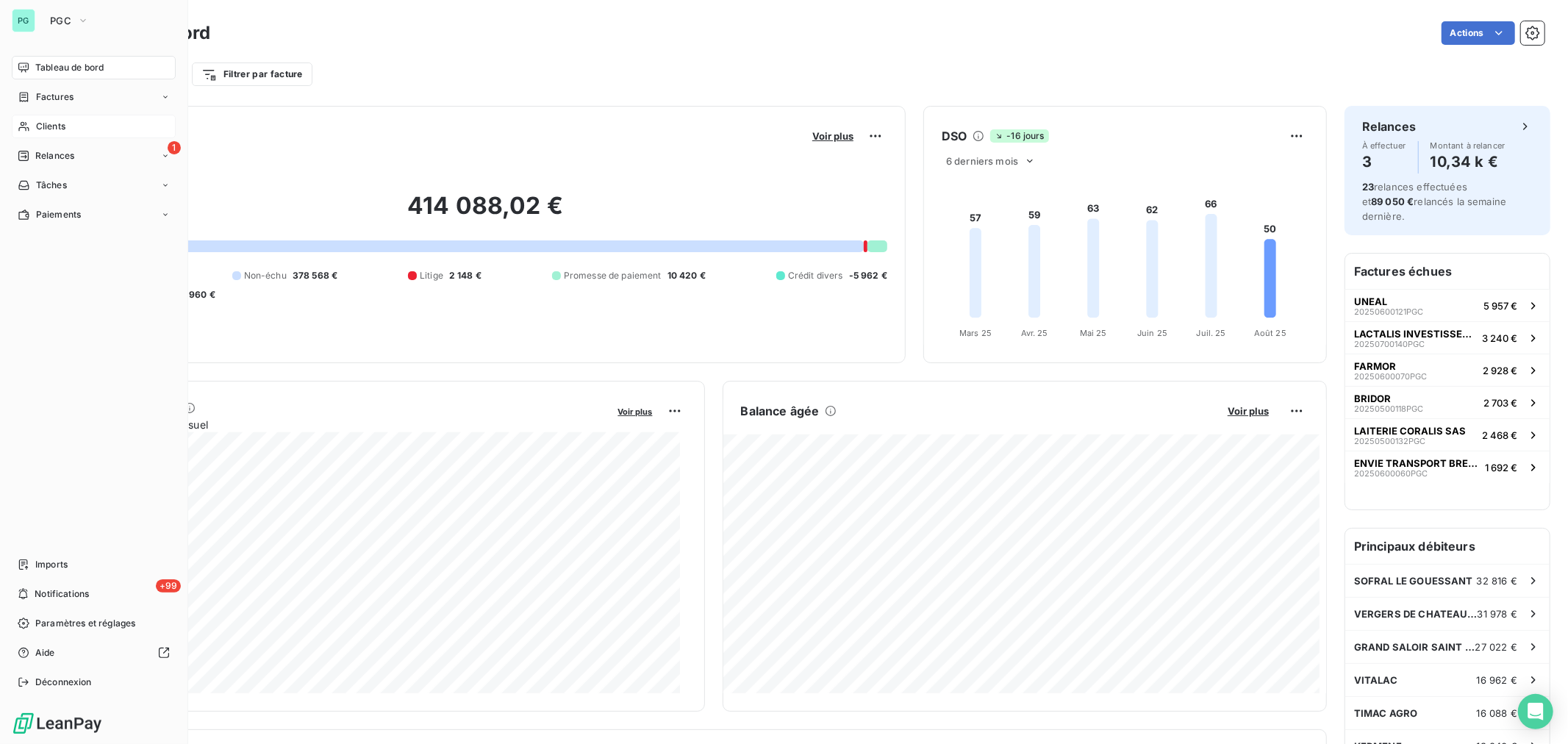
click at [36, 128] on span "Clients" at bounding box center [51, 126] width 29 height 13
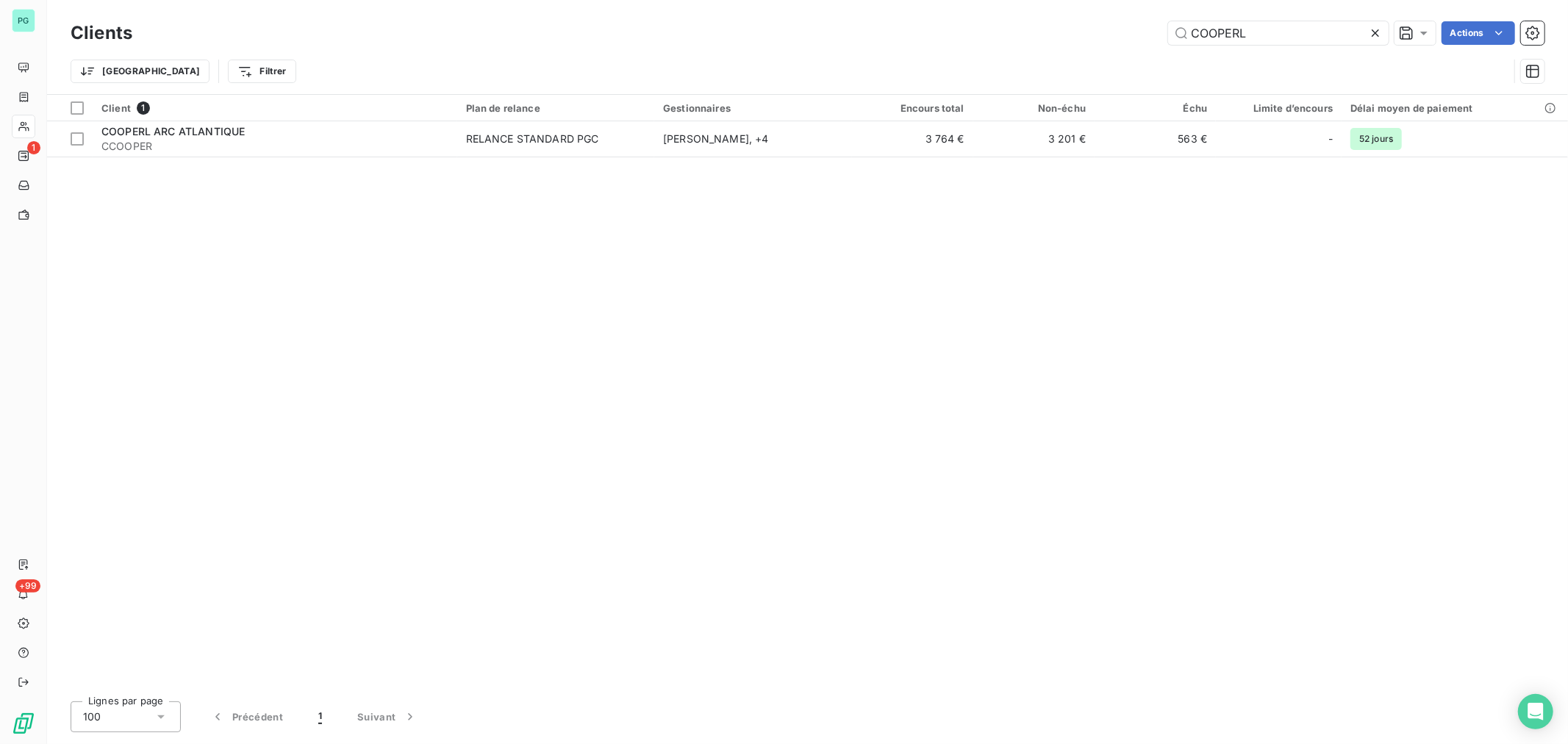
type input "COOPERL"
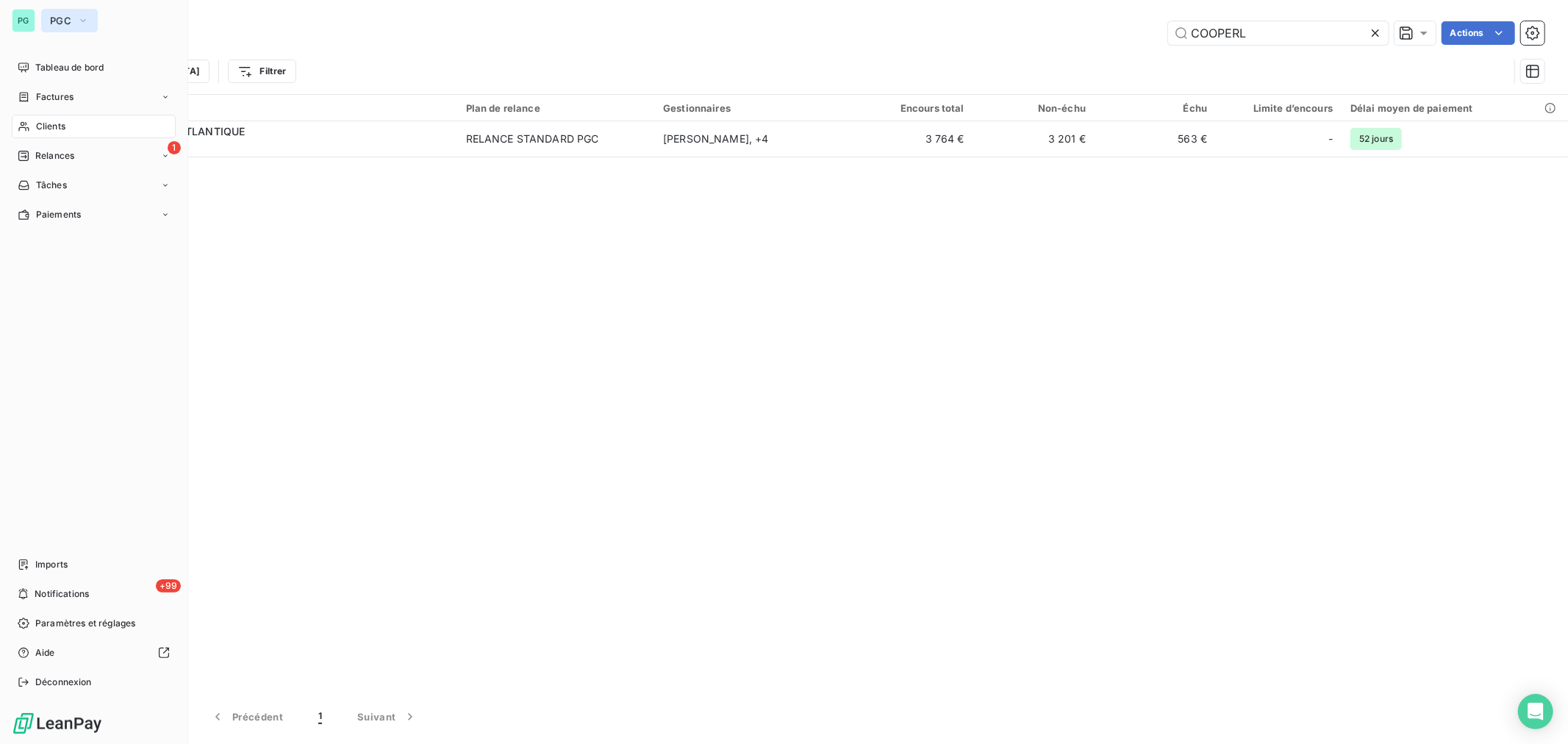
click at [75, 25] on button "PGC" at bounding box center [69, 20] width 57 height 23
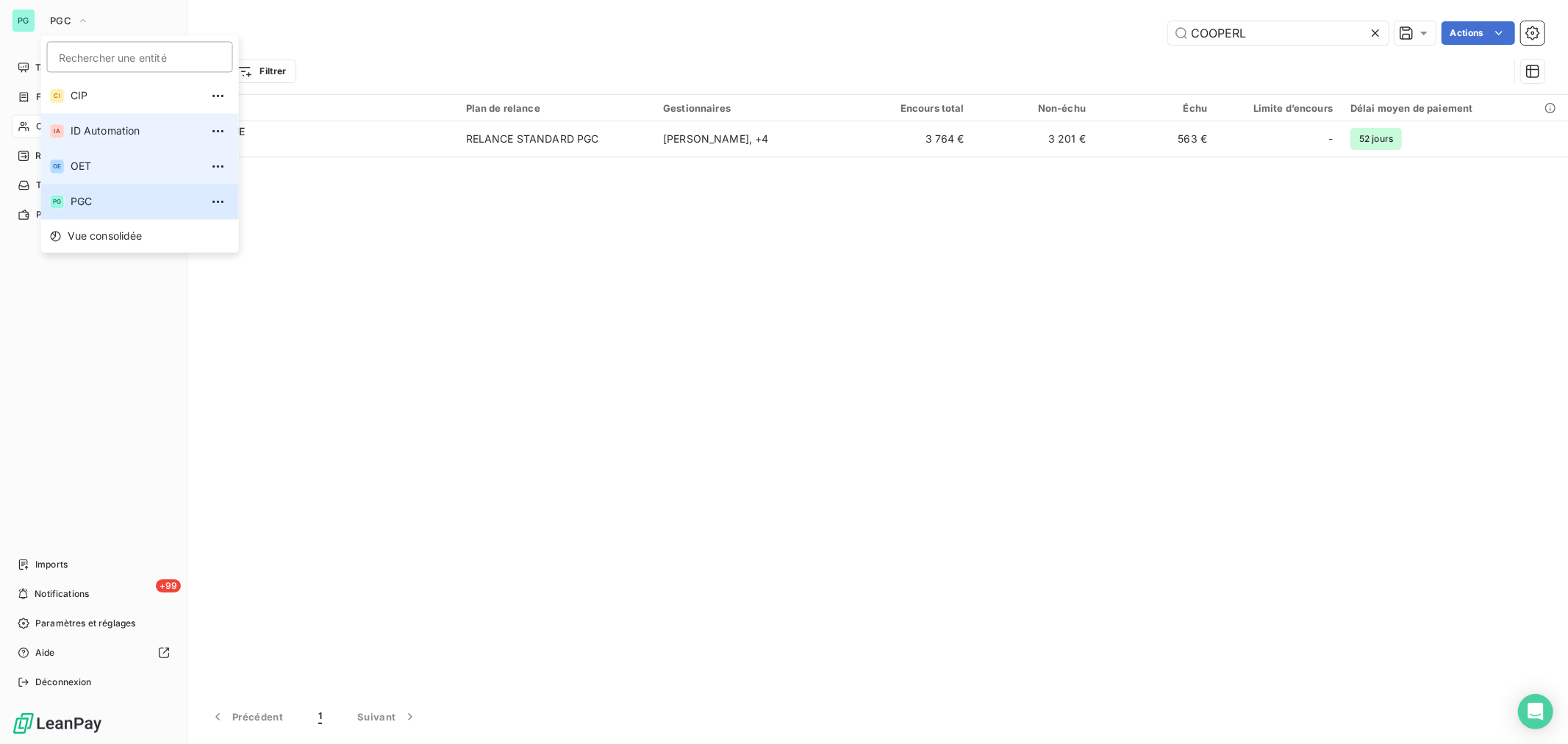
click at [107, 170] on span "OET" at bounding box center [135, 165] width 130 height 15
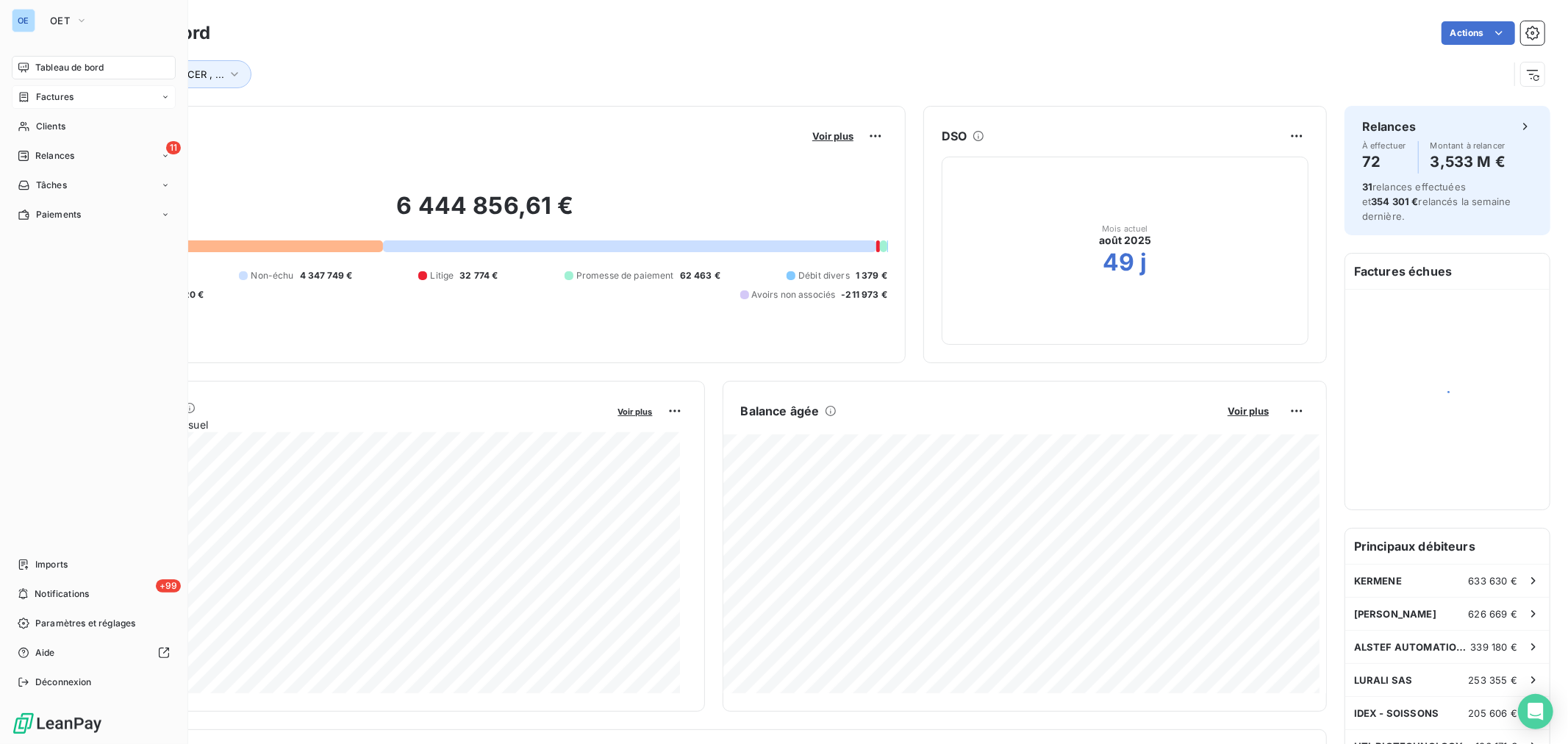
click at [57, 101] on span "Factures" at bounding box center [55, 97] width 38 height 13
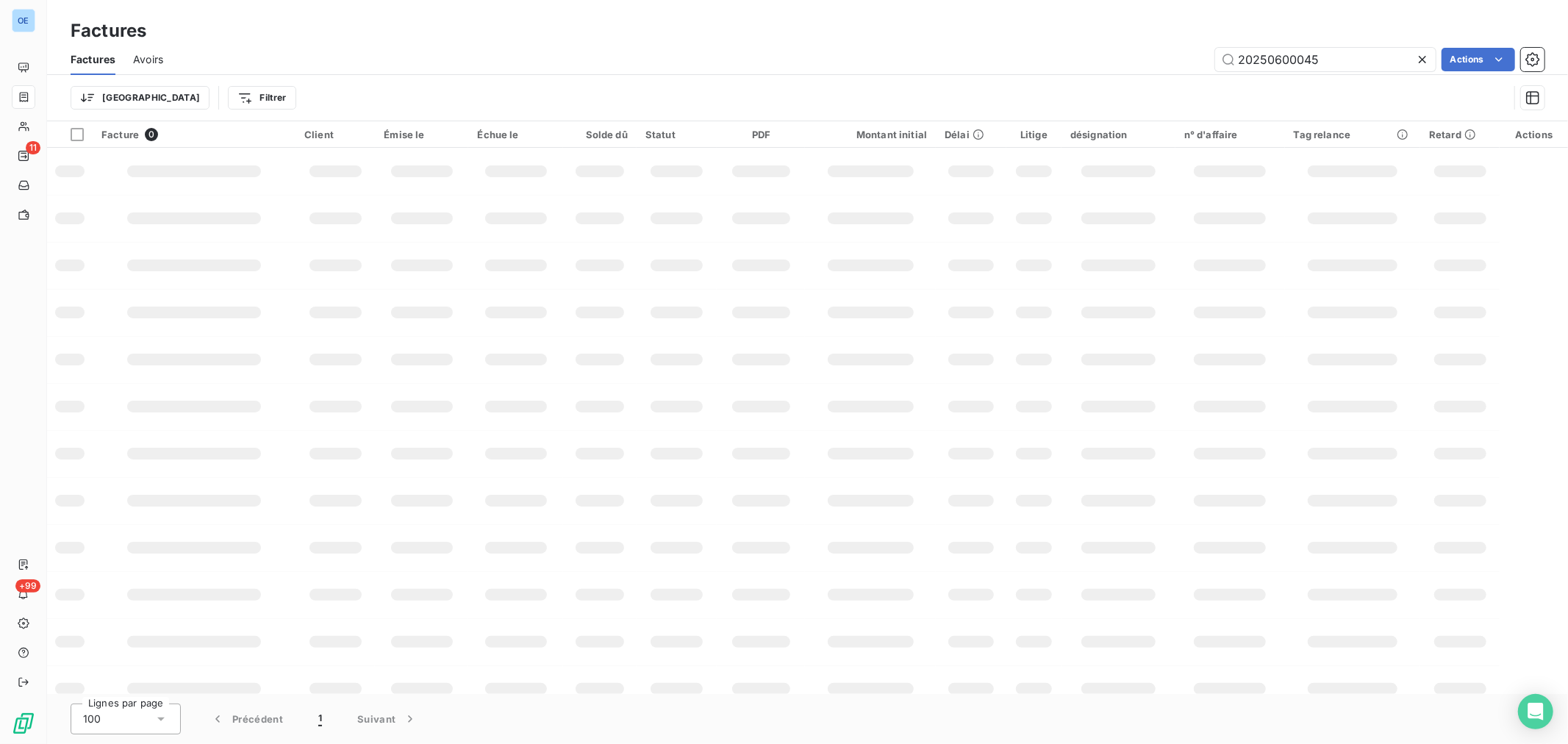
drag, startPoint x: 1354, startPoint y: 56, endPoint x: 1273, endPoint y: 80, distance: 84.5
click at [1273, 80] on div "Factures Avoirs 20250600045 Actions Trier Filtrer" at bounding box center [808, 81] width 1521 height 76
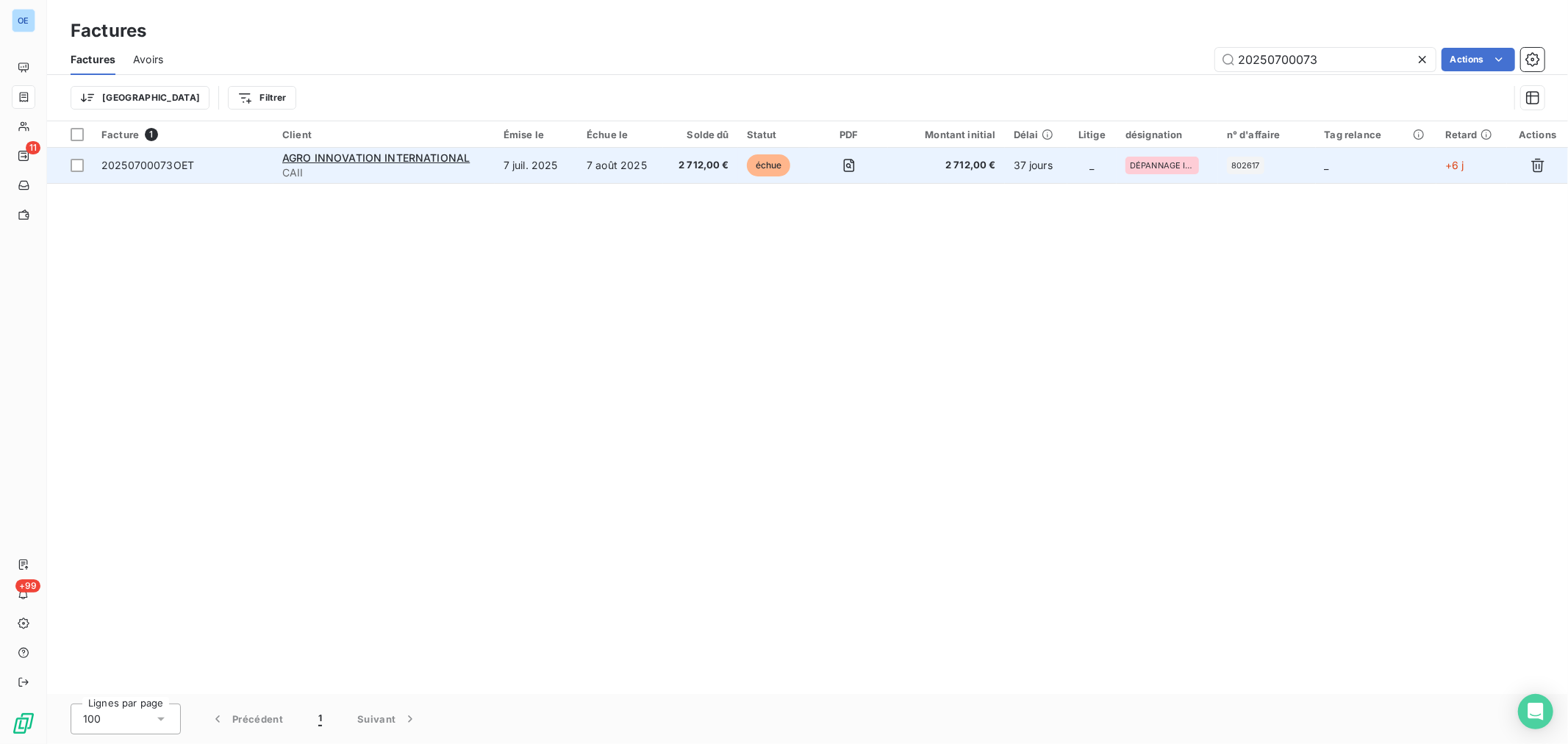
type input "20250700073"
click at [937, 179] on td "2 712,00 €" at bounding box center [946, 165] width 116 height 35
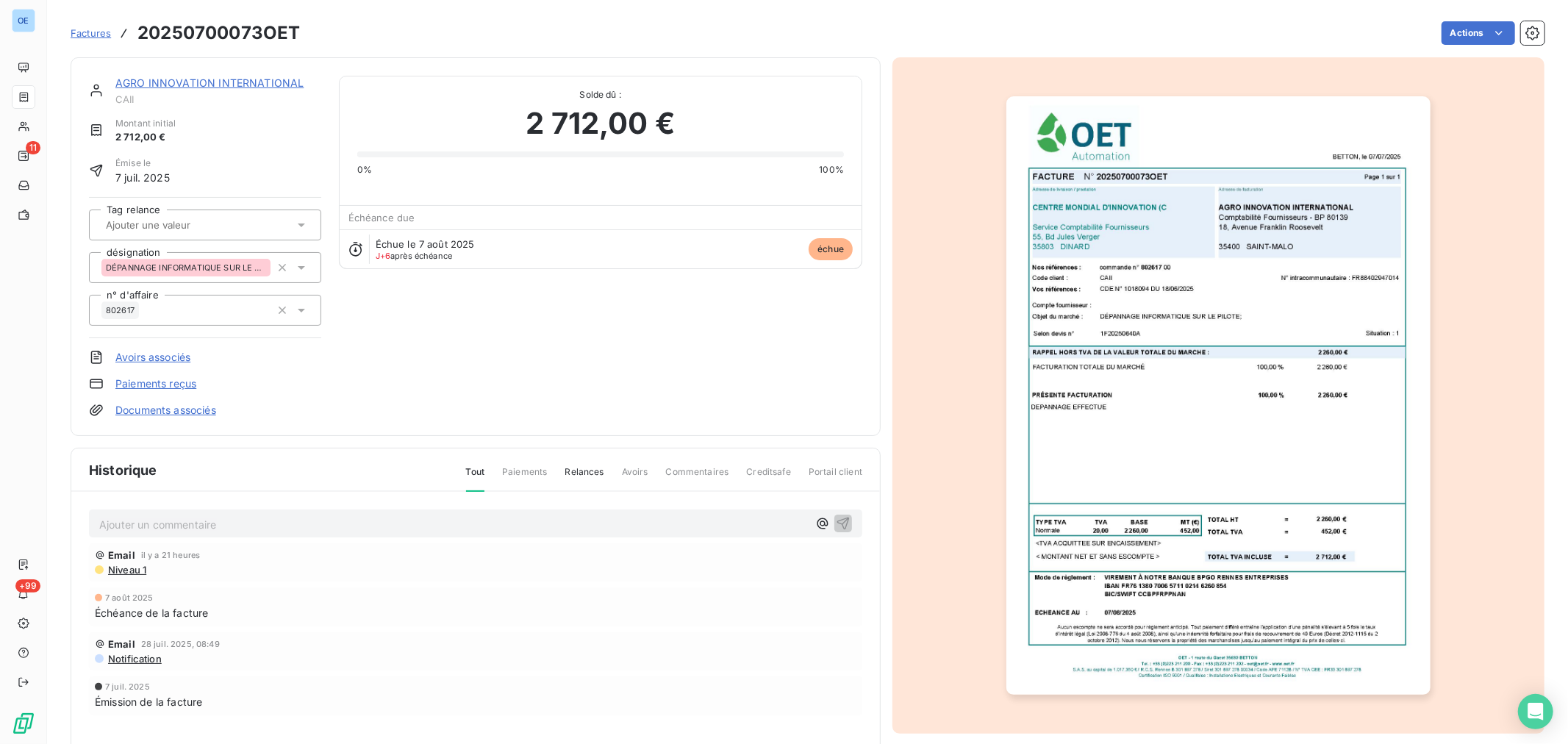
click at [335, 522] on p "Ajouter un commentaire ﻿" at bounding box center [453, 524] width 708 height 18
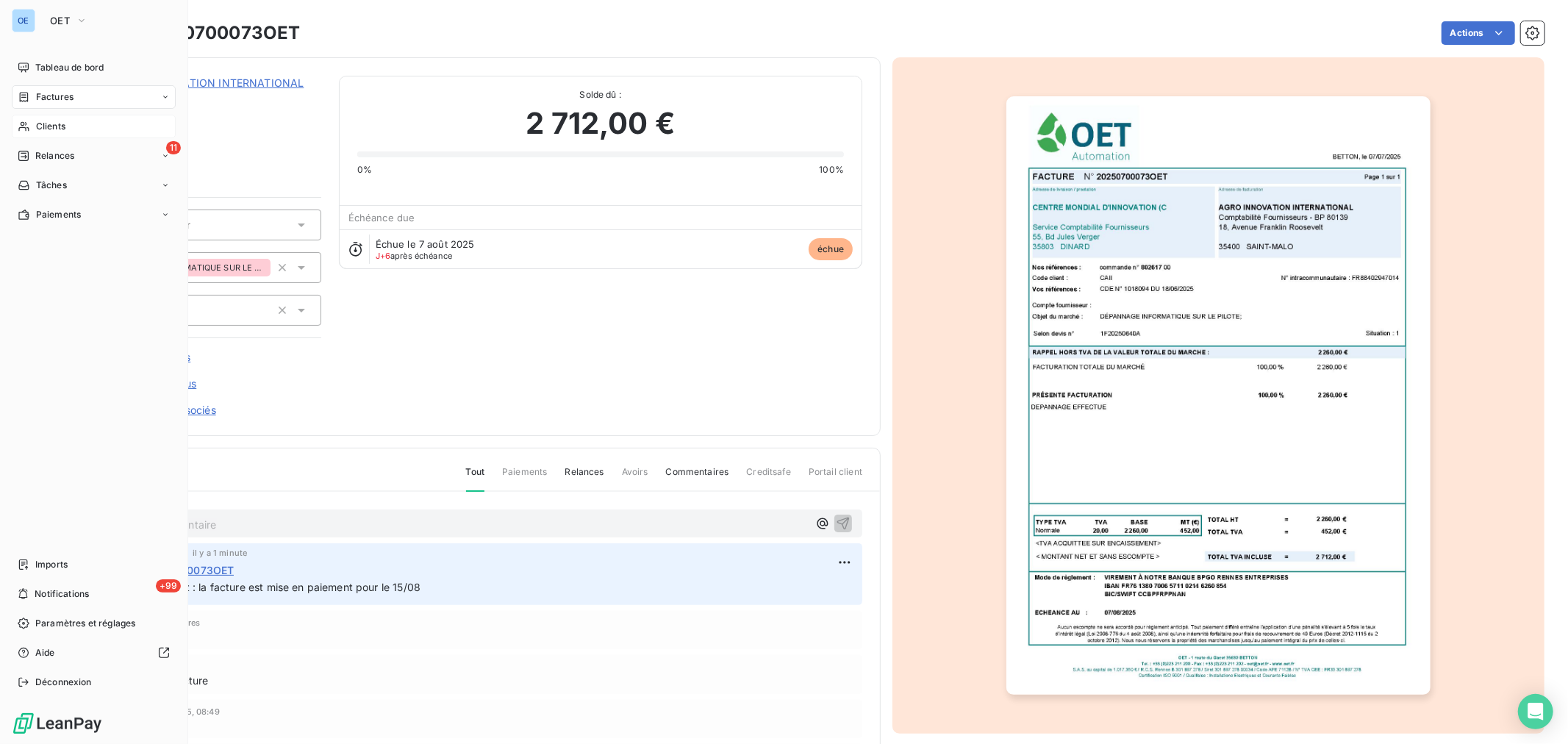
click at [60, 122] on span "Clients" at bounding box center [51, 126] width 29 height 13
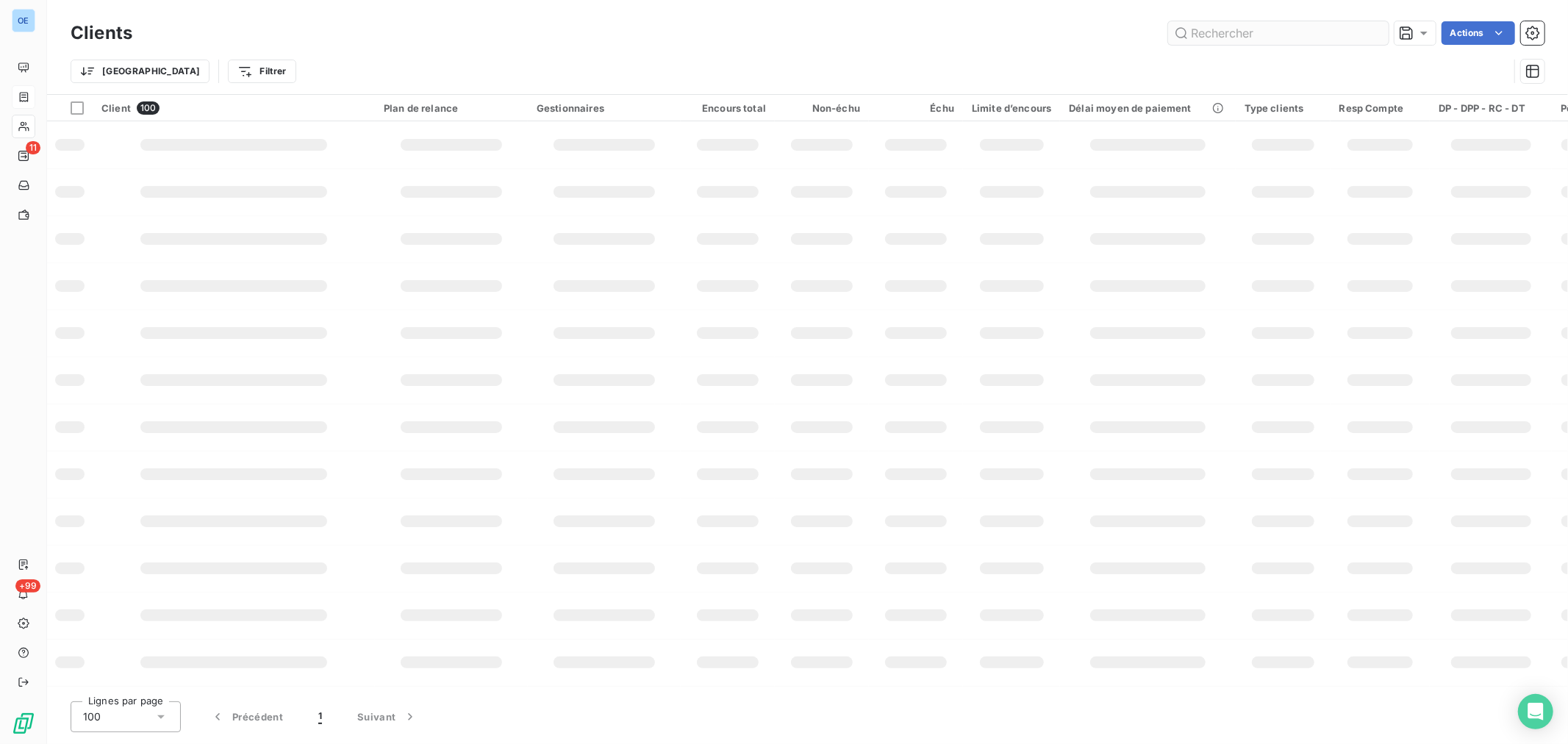
click at [1273, 29] on input "text" at bounding box center [1278, 33] width 220 height 23
type input "lurali"
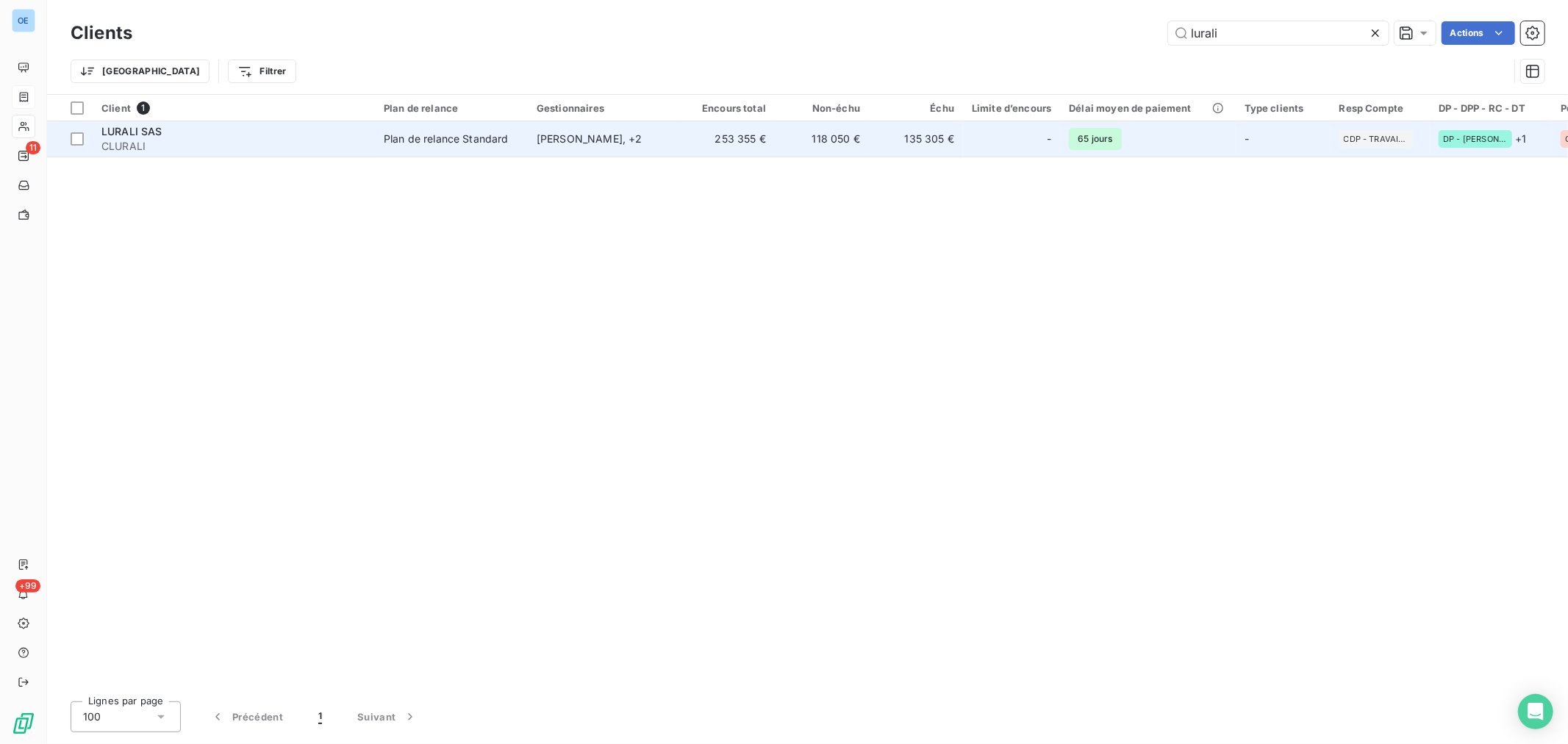
click at [1014, 135] on div "-" at bounding box center [1011, 138] width 80 height 23
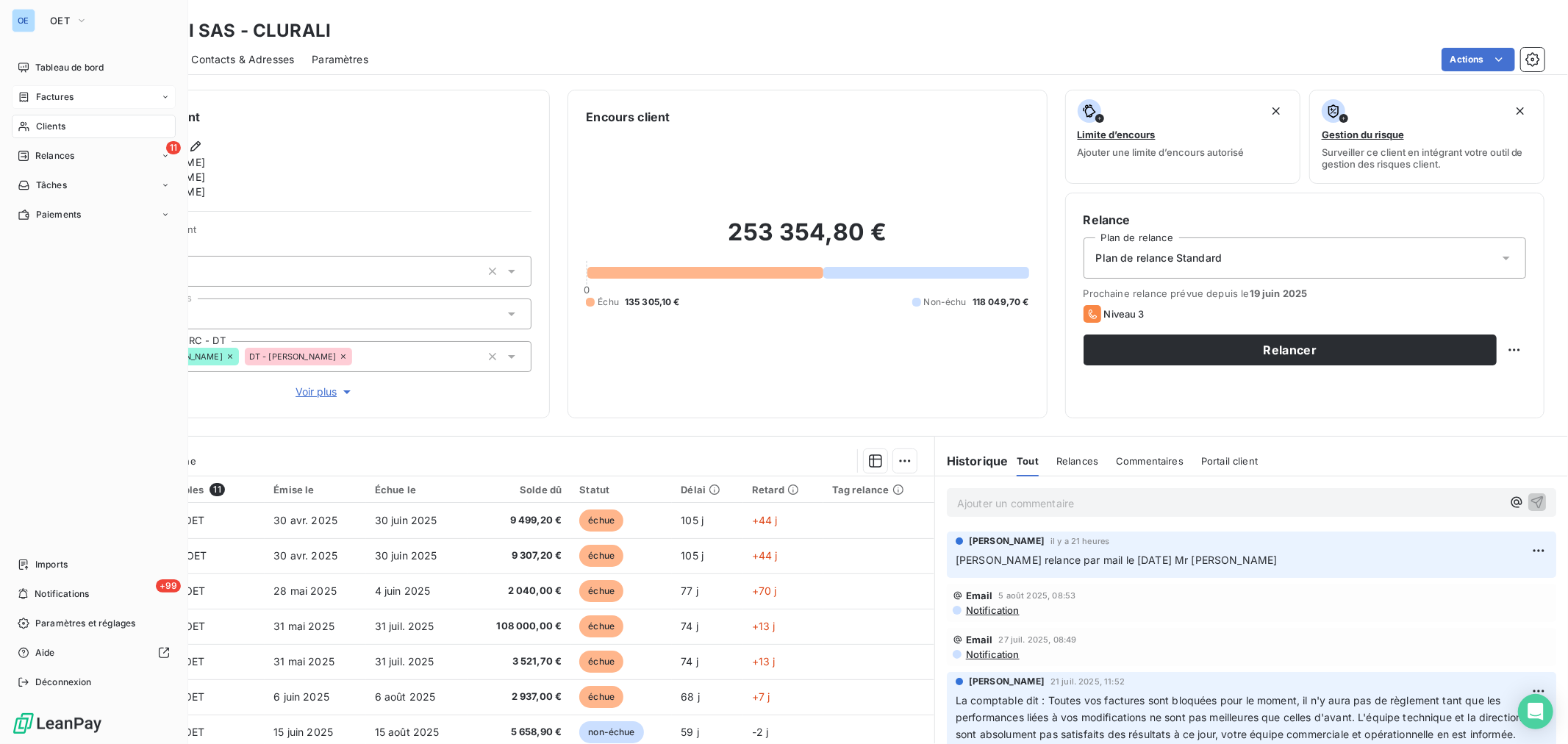
click at [33, 126] on div "Clients" at bounding box center [93, 126] width 164 height 23
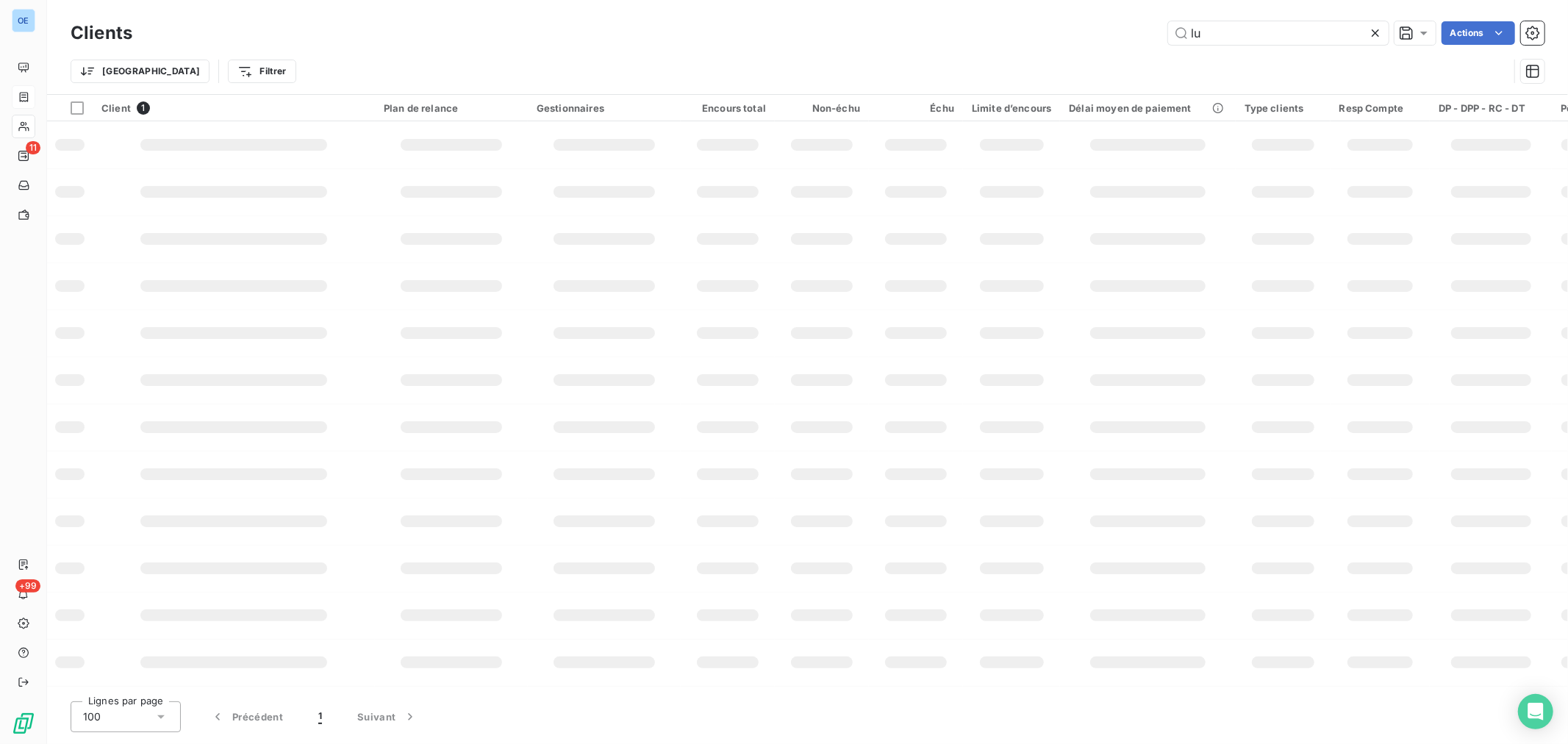
type input "l"
type input "morel"
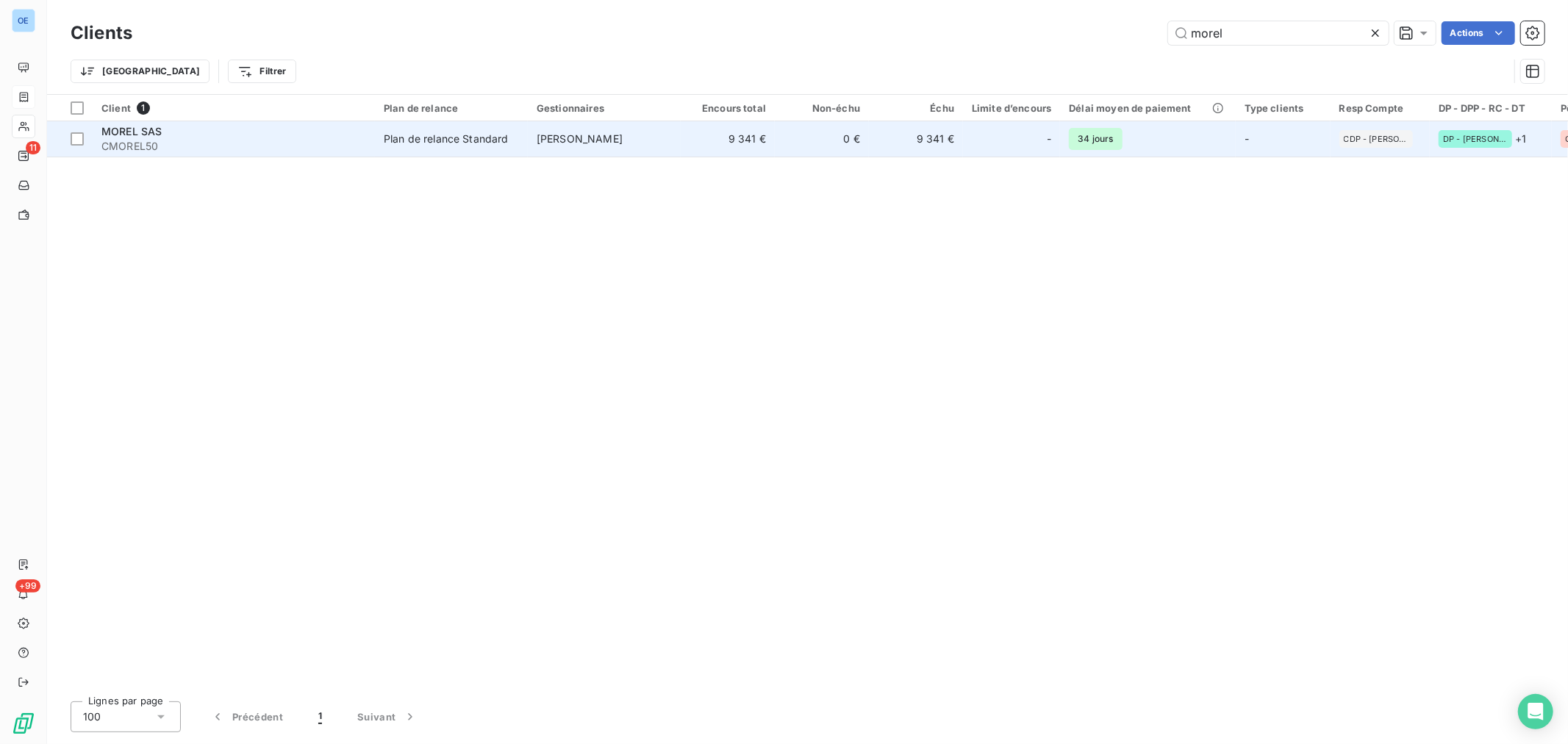
click at [949, 152] on td "9 341 €" at bounding box center [916, 139] width 94 height 35
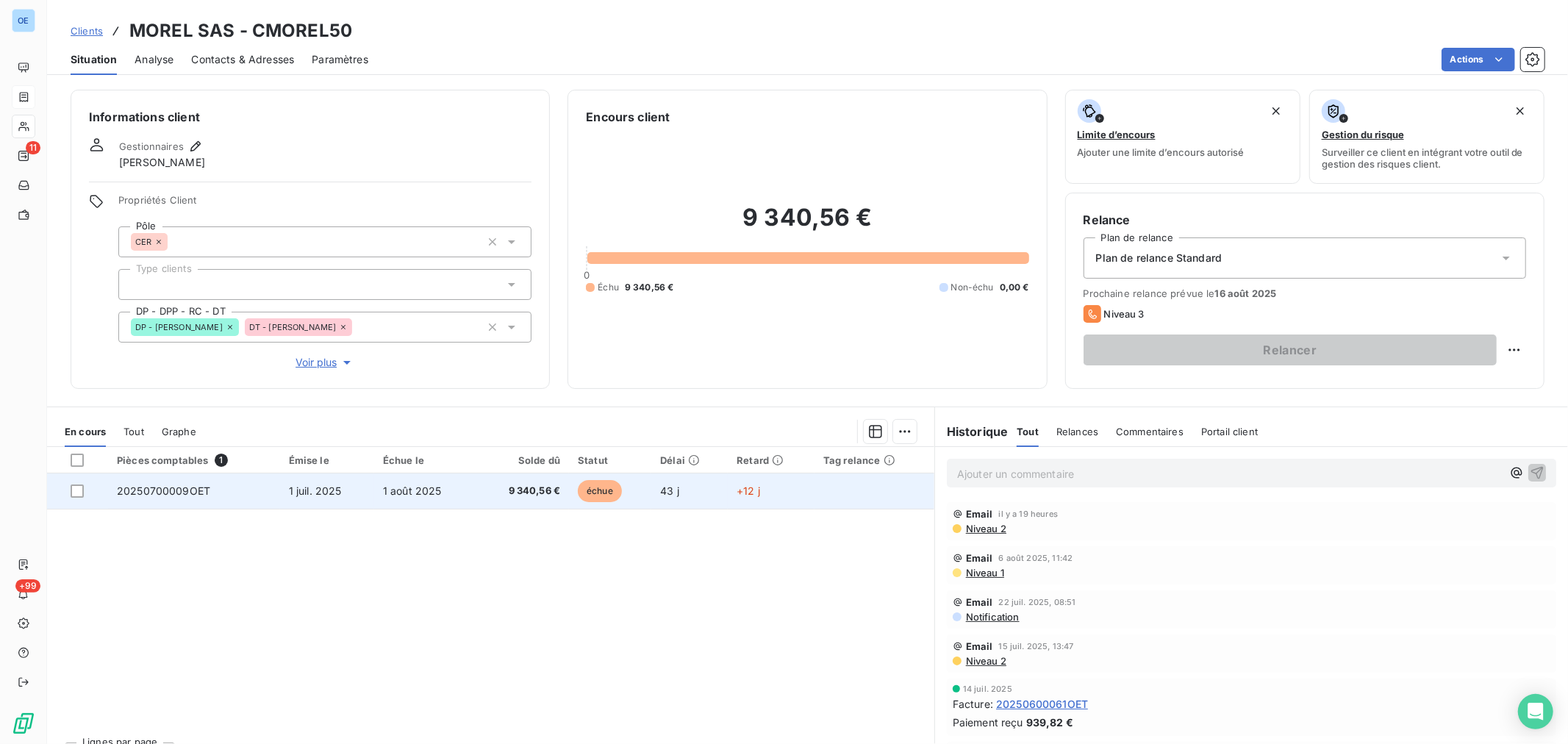
click at [716, 504] on td "43 j" at bounding box center [689, 491] width 76 height 35
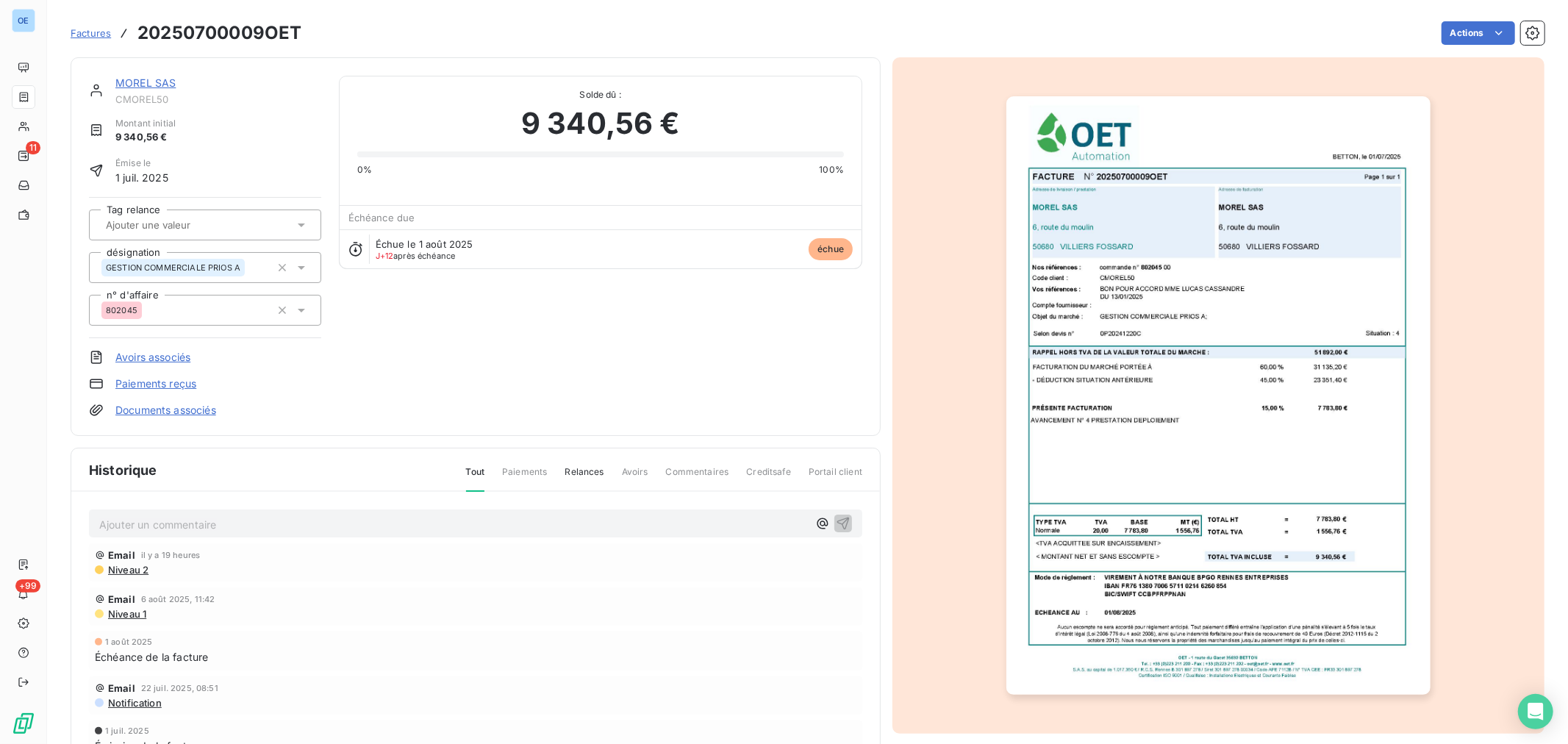
click at [158, 524] on p "Ajouter un commentaire ﻿" at bounding box center [453, 524] width 708 height 18
click at [328, 527] on p "Le comptable Mr Briard dit :" at bounding box center [453, 524] width 708 height 17
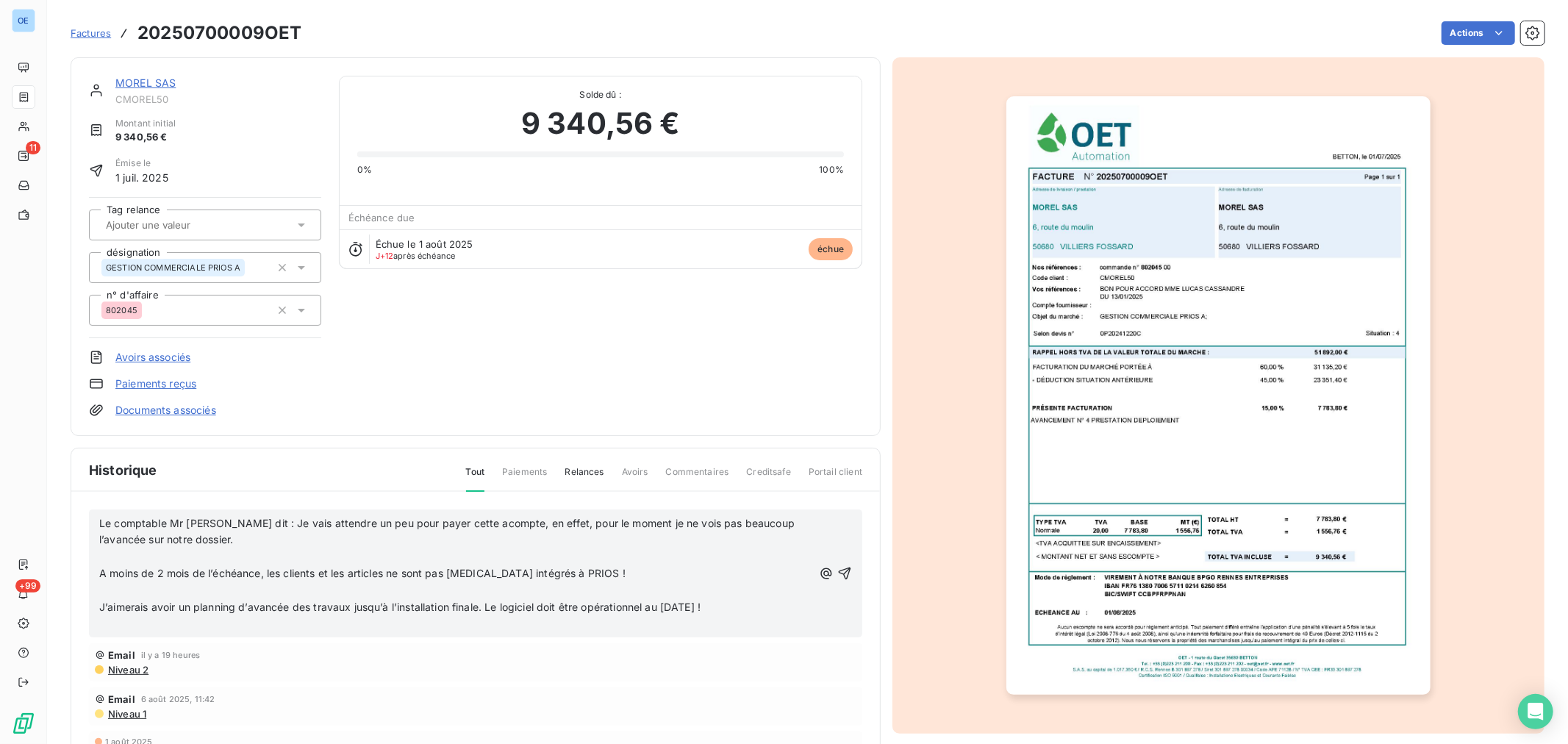
click at [160, 556] on p "﻿" at bounding box center [456, 557] width 713 height 17
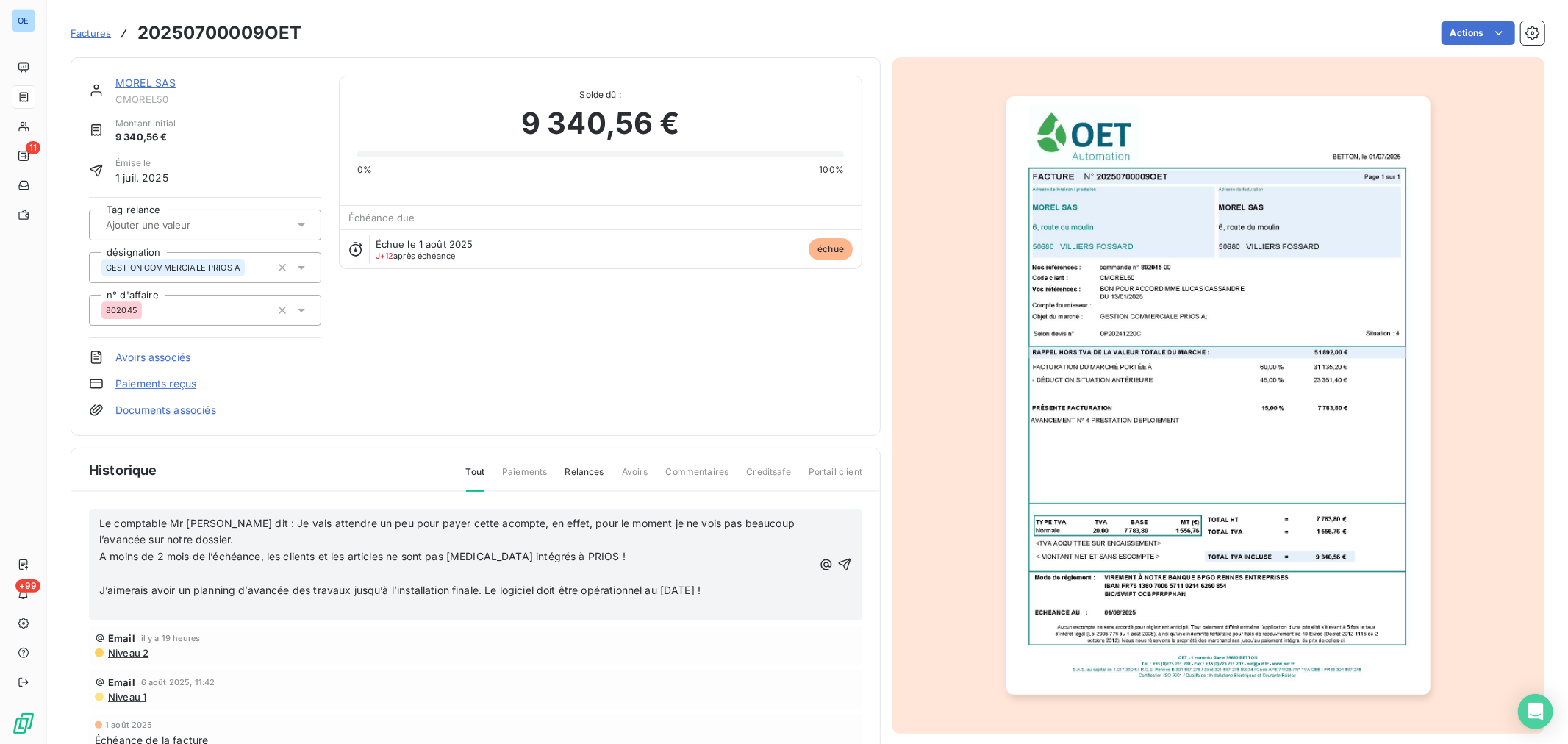
click at [244, 521] on span "Le comptable Mr Briard dit : Je vais attendre un peu pour payer cette acompte, …" at bounding box center [448, 531] width 698 height 29
click at [243, 520] on span "Le comptable Mr Briard dit : Je vais attendre un peu pour payer cette acompte, …" at bounding box center [448, 531] width 698 height 29
click at [239, 525] on span "Le comptable Mr Briard dit : Je vais attendre un peu pour payer cette acompte, …" at bounding box center [448, 531] width 698 height 29
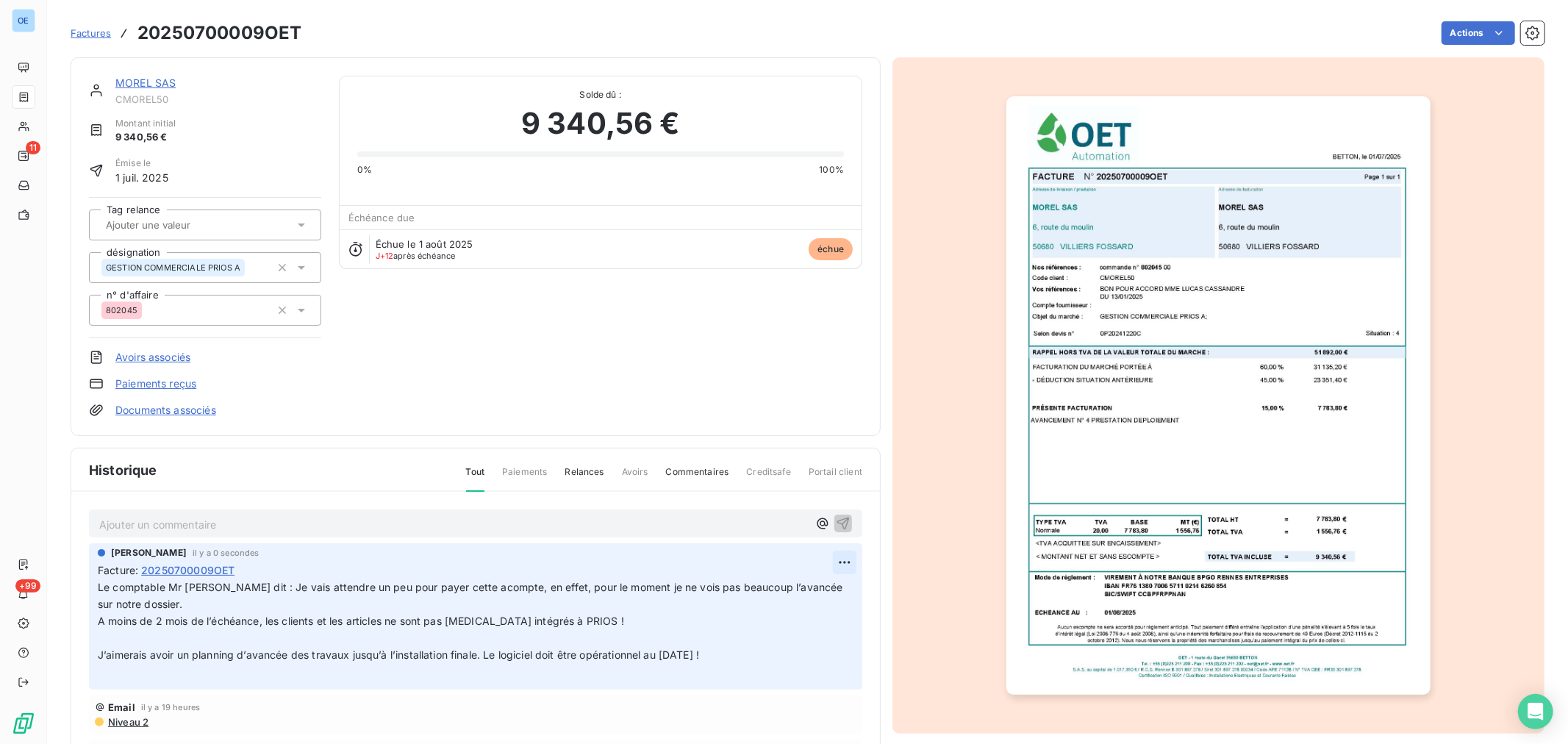
click at [838, 558] on html "OE 11 +99 Factures 20250700009OET Actions MOREL SAS CMOREL50 Montant initial 9 …" at bounding box center [784, 372] width 1568 height 744
click at [811, 601] on div "Editer" at bounding box center [790, 593] width 82 height 23
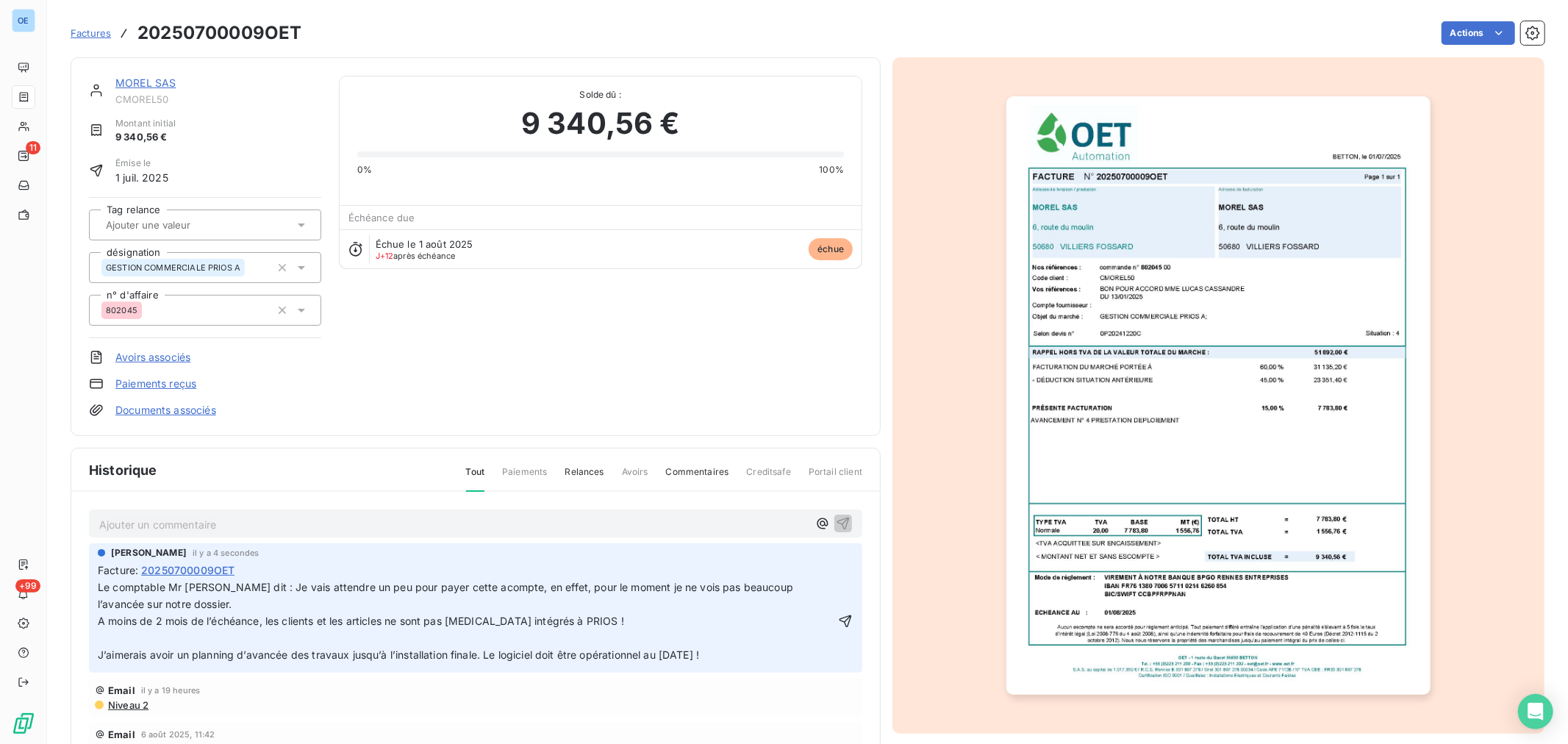
click at [116, 635] on p "Le comptable Mr Briard dit : Je vais attendre un peu pour payer cette acompte, …" at bounding box center [466, 621] width 737 height 84
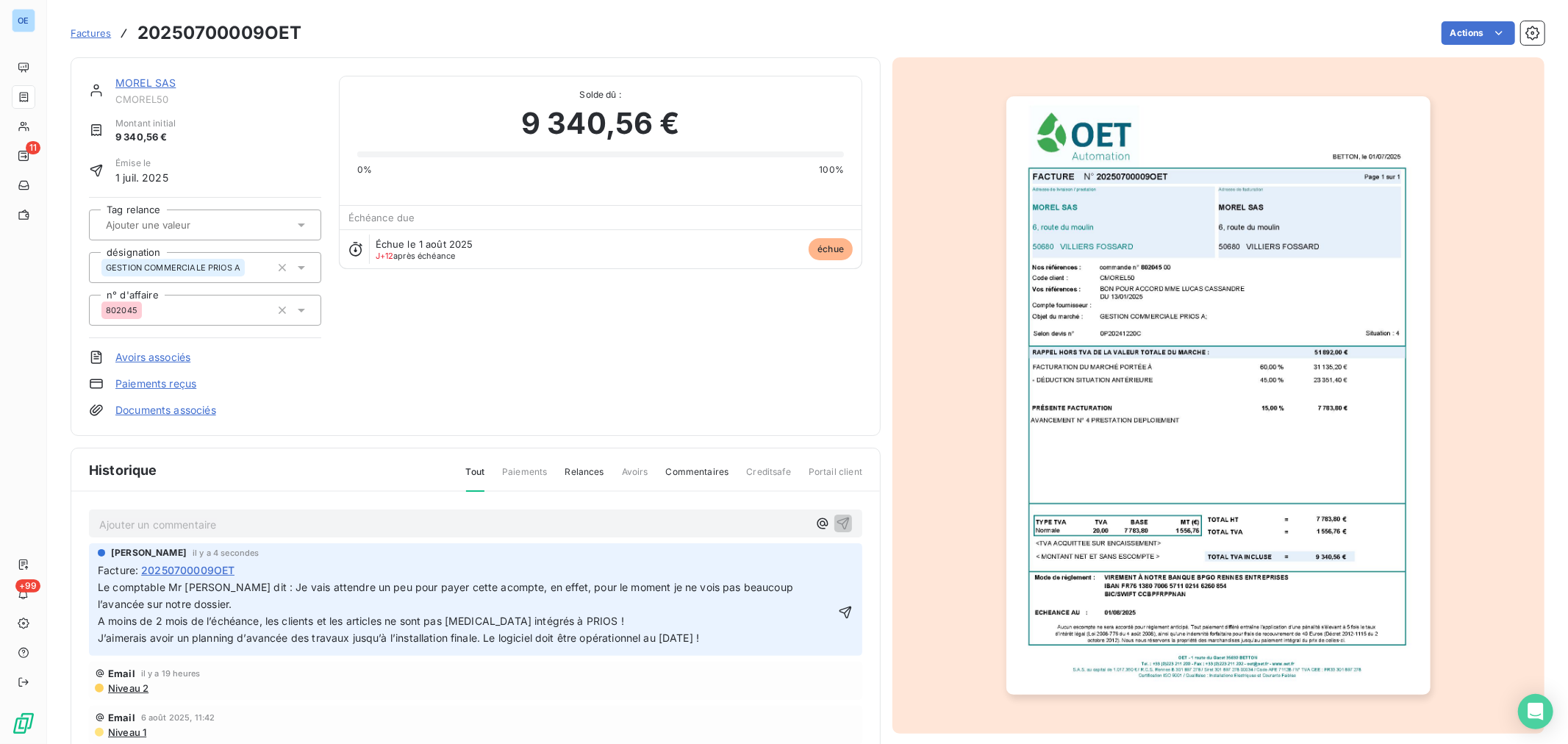
click at [237, 585] on span "Le comptable Mr Briard dit : Je vais attendre un peu pour payer cette acompte, …" at bounding box center [446, 612] width 698 height 63
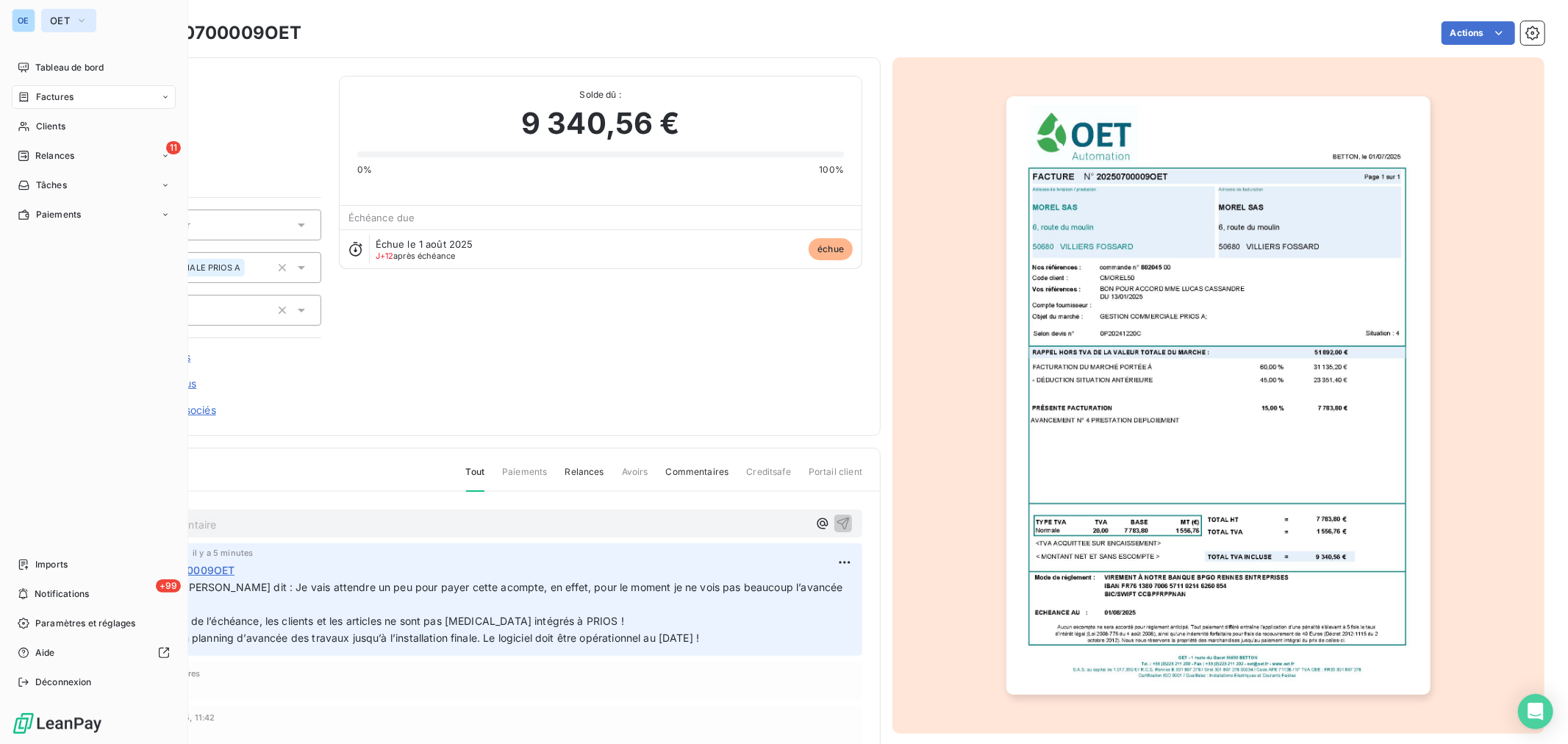
click at [55, 15] on span "OET" at bounding box center [59, 21] width 20 height 12
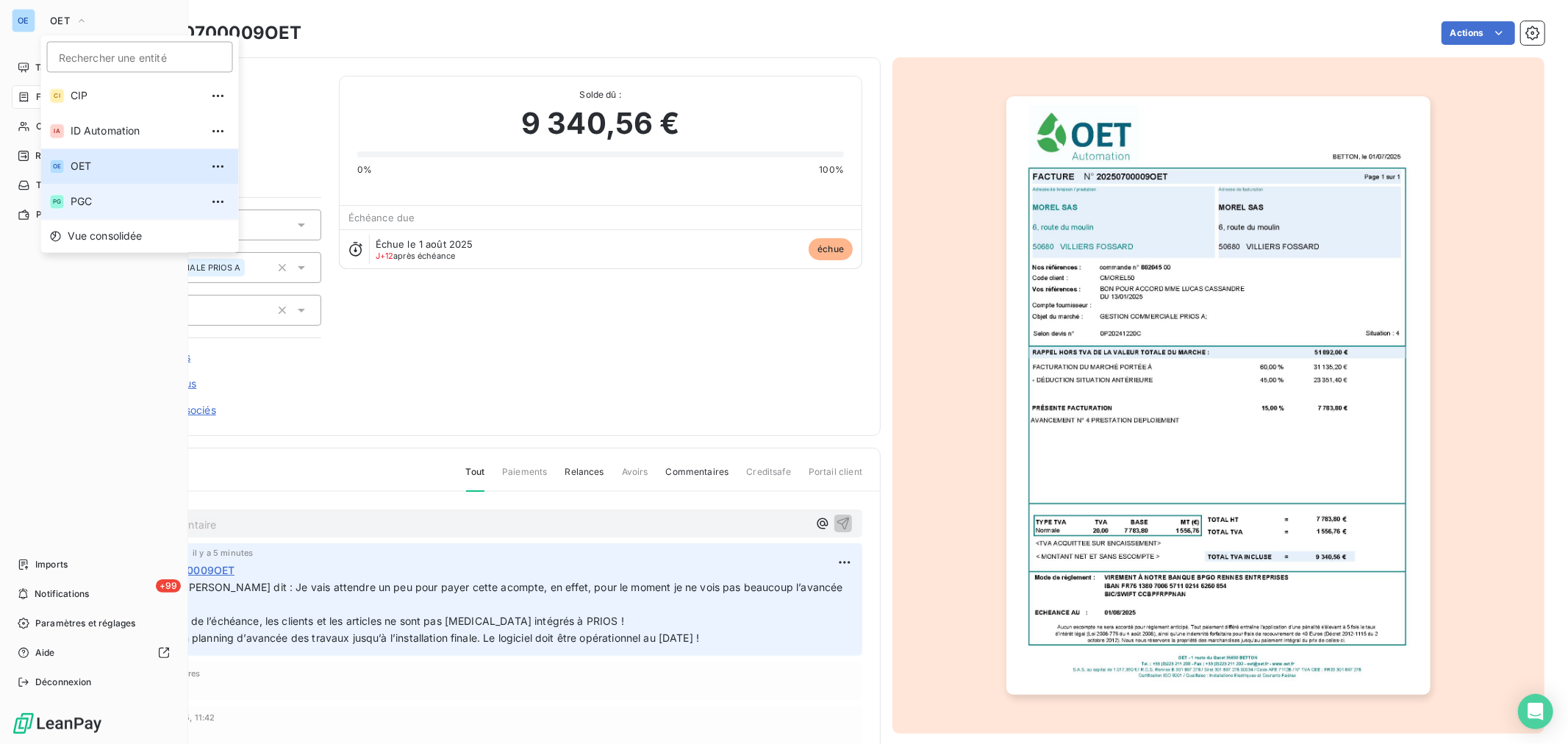
click at [115, 199] on span "PGC" at bounding box center [135, 201] width 130 height 15
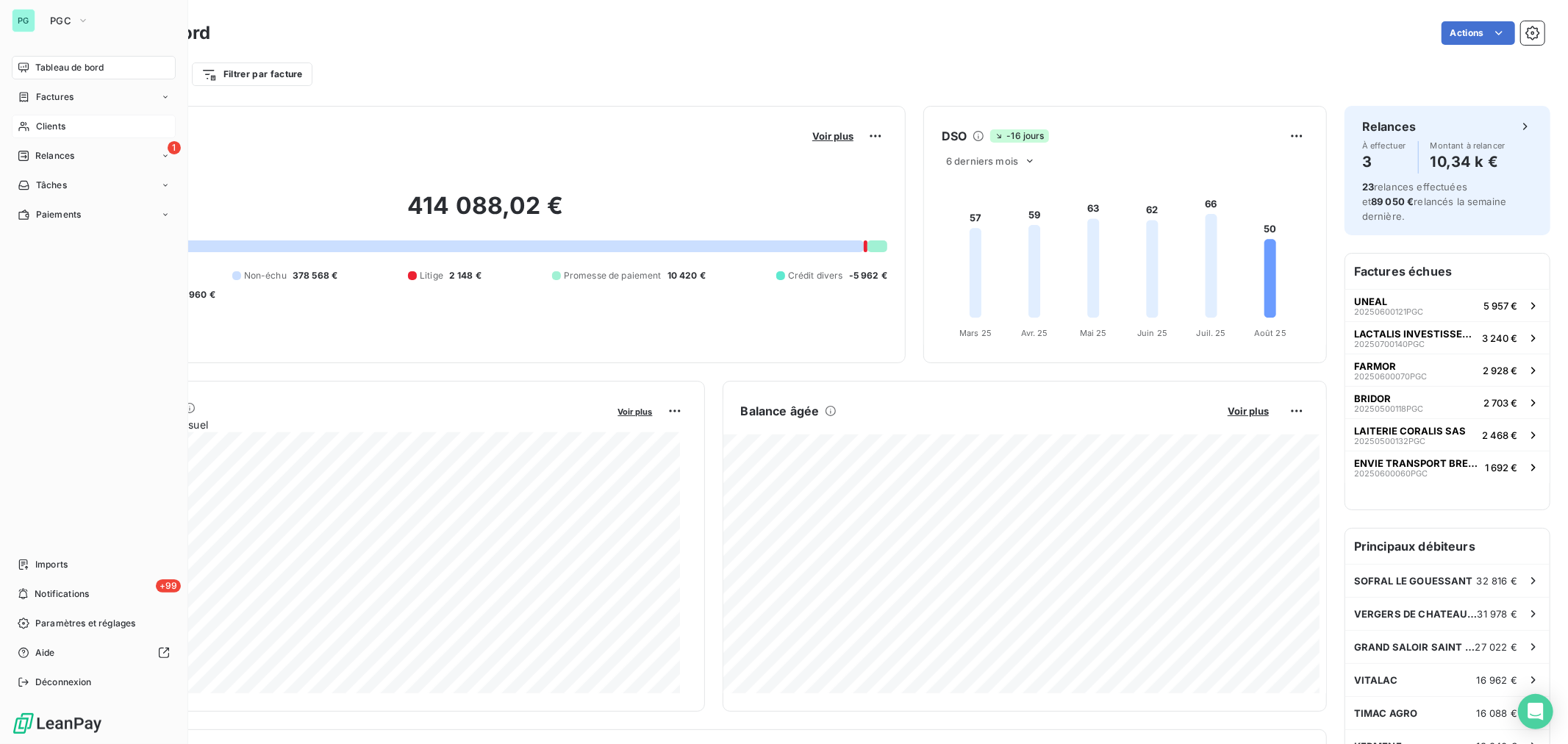
click at [37, 127] on span "Clients" at bounding box center [51, 126] width 29 height 13
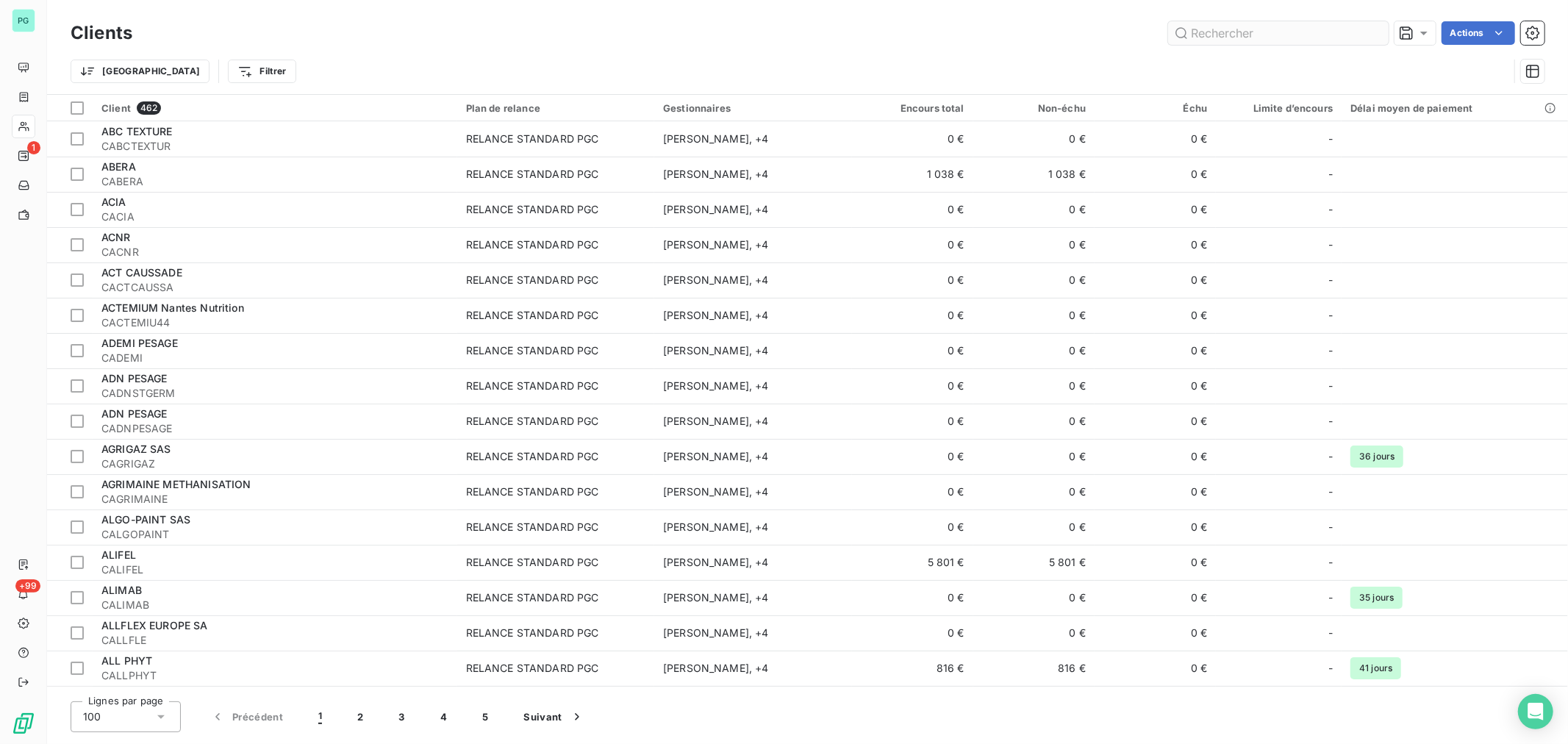
click at [1196, 37] on input "text" at bounding box center [1278, 33] width 220 height 23
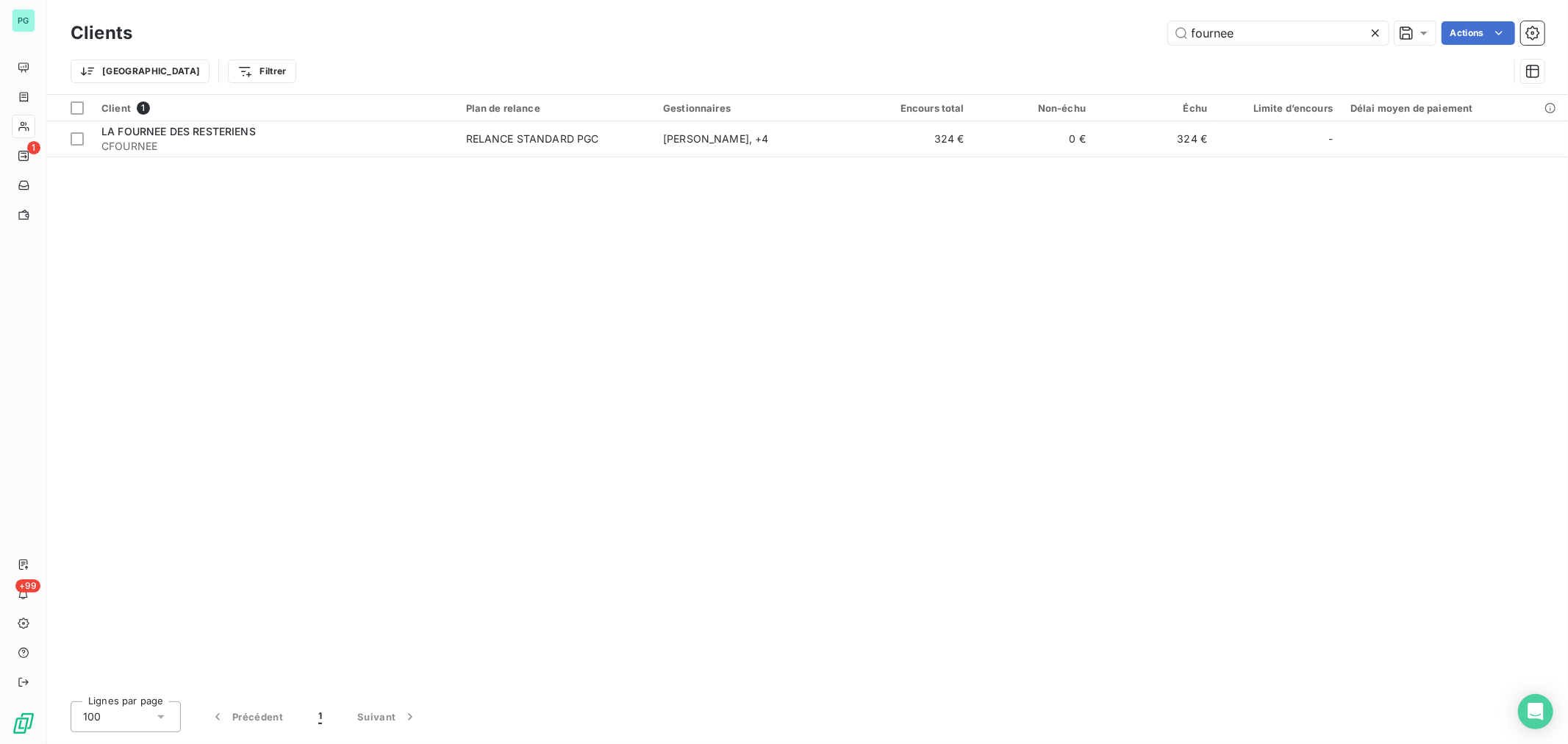
type input "fournee"
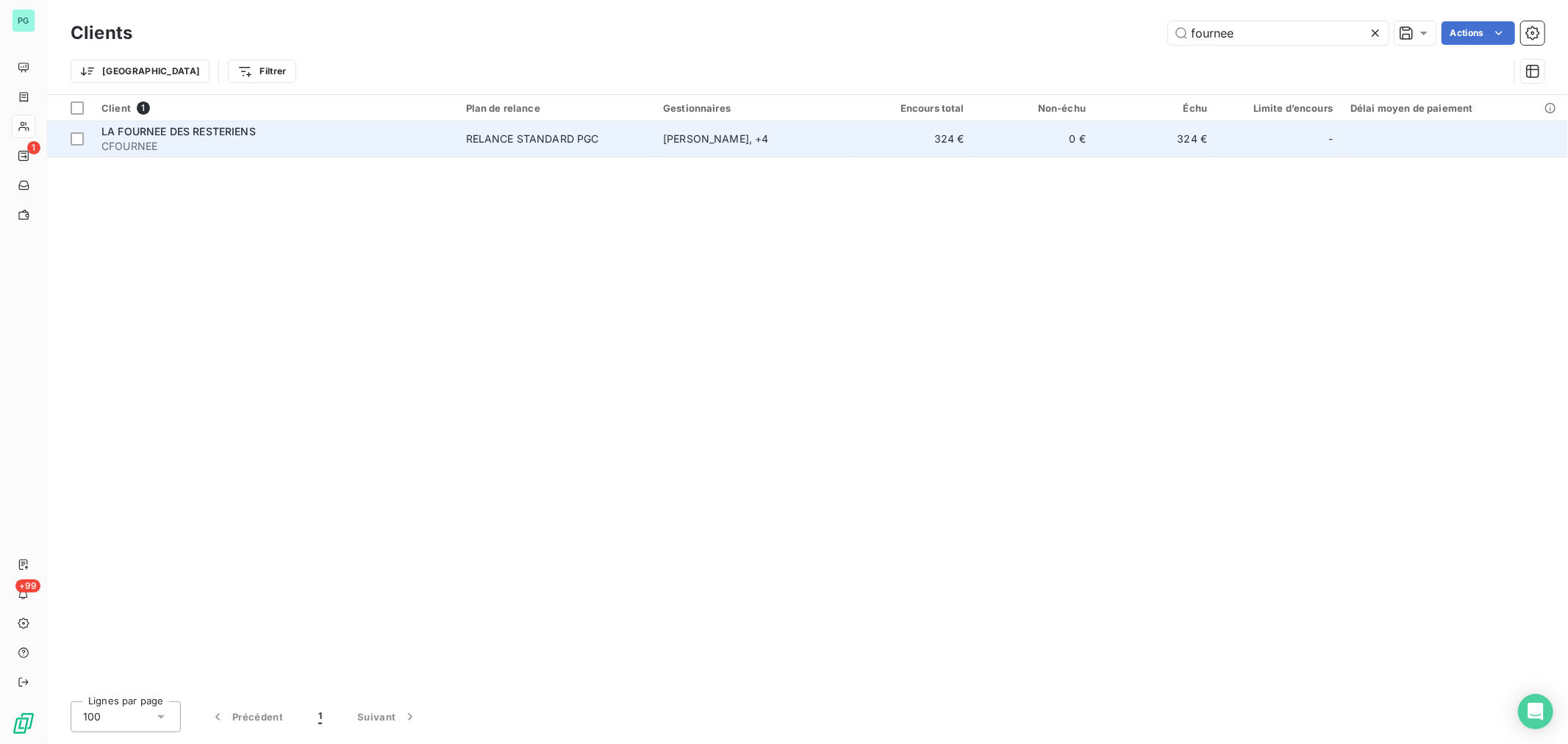
click at [829, 150] on td "[PERSON_NAME] , + 4" at bounding box center [753, 139] width 197 height 35
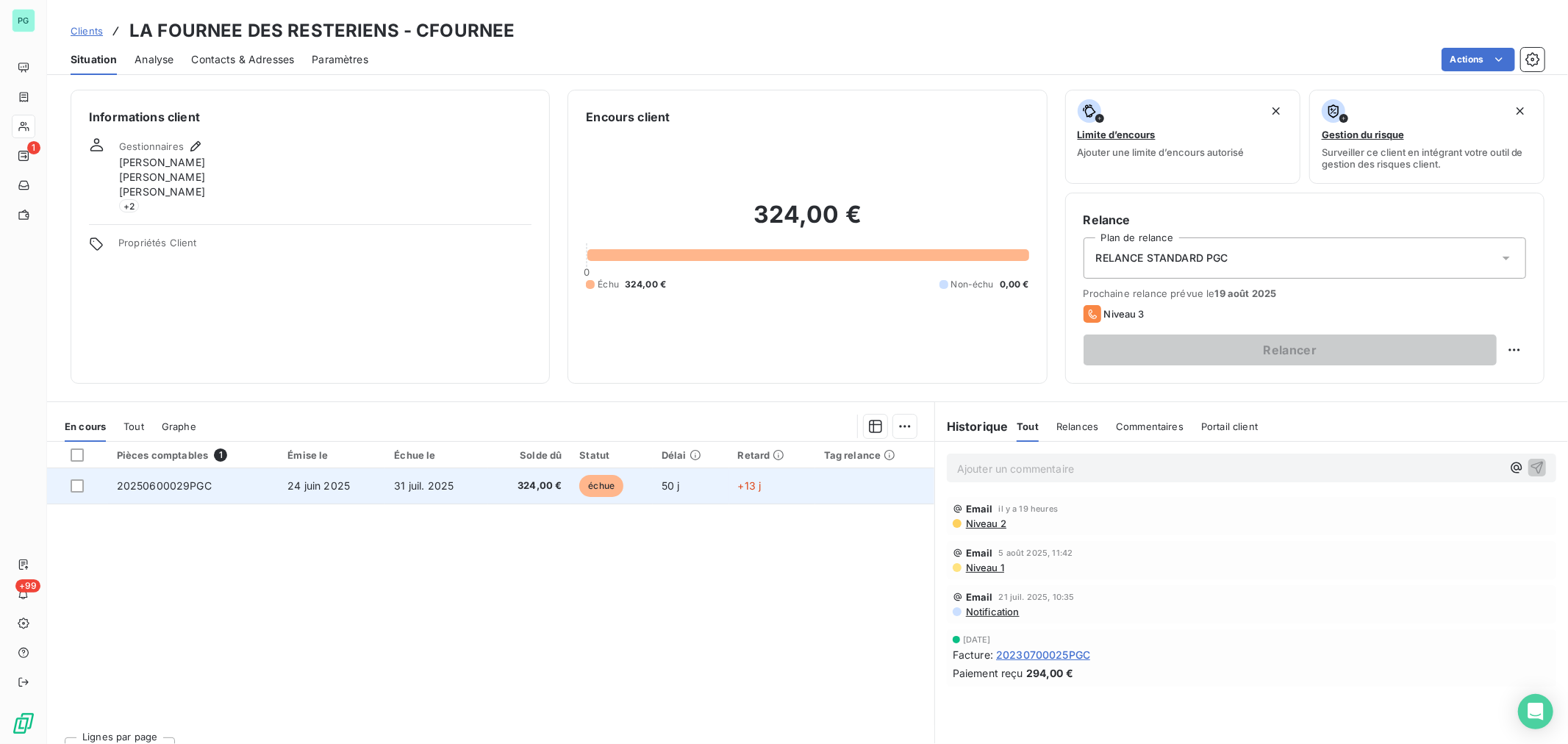
click at [316, 494] on td "24 juin 2025" at bounding box center [331, 485] width 106 height 35
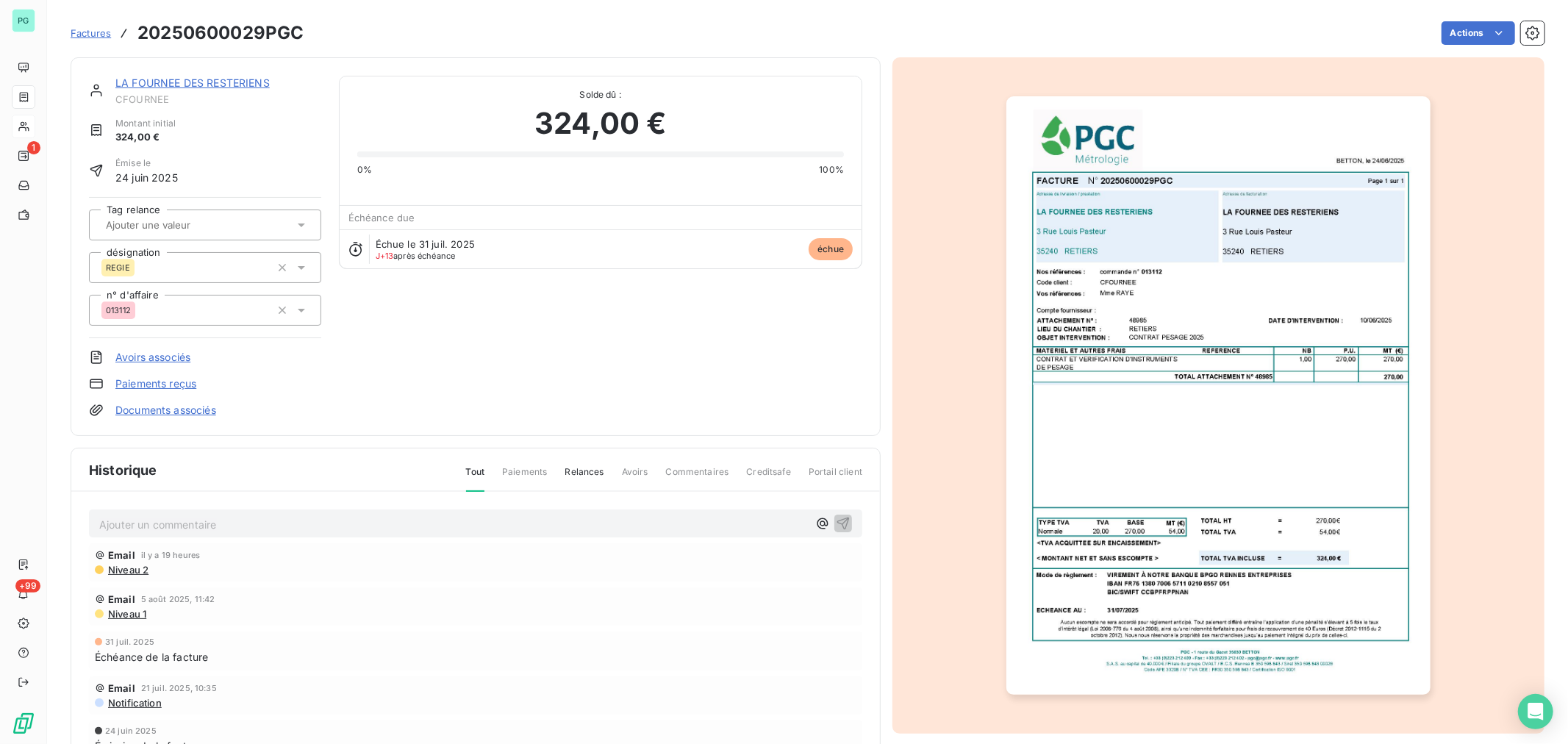
click at [173, 527] on p "Ajouter un commentaire ﻿" at bounding box center [453, 524] width 708 height 18
click at [232, 515] on p "[PERSON_NAME] dit :" at bounding box center [453, 524] width 708 height 17
